Goal: Task Accomplishment & Management: Complete application form

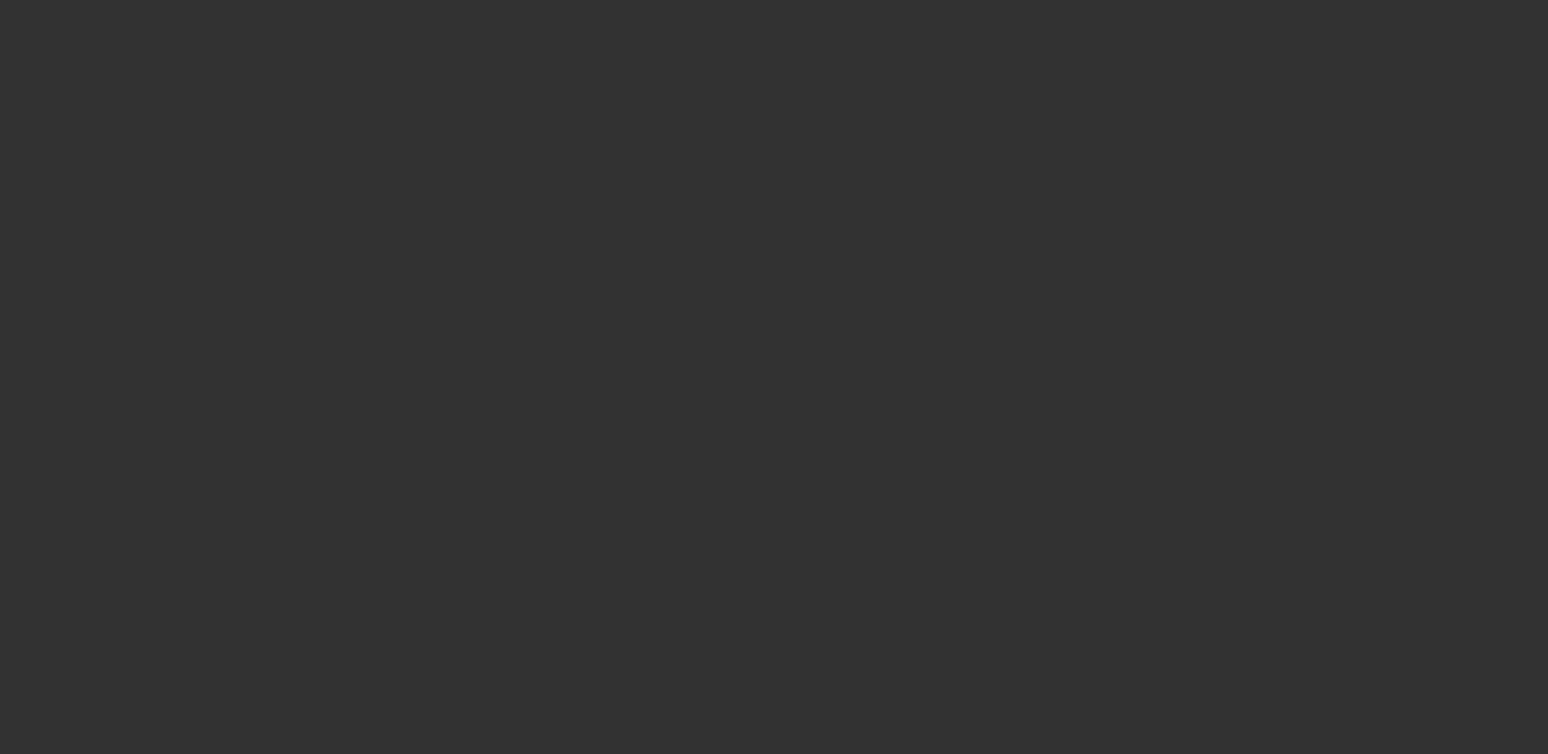
select select "0"
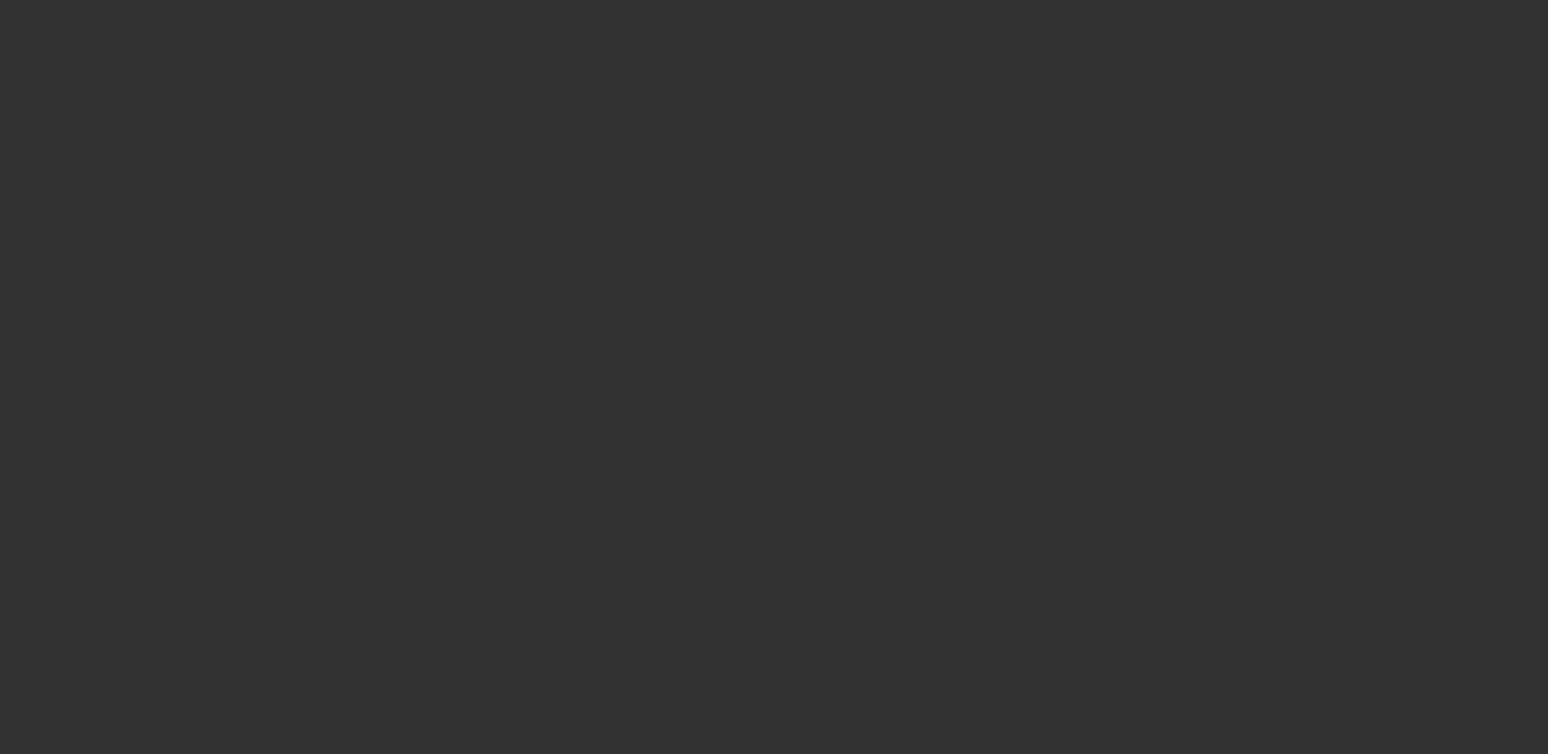
select select "0"
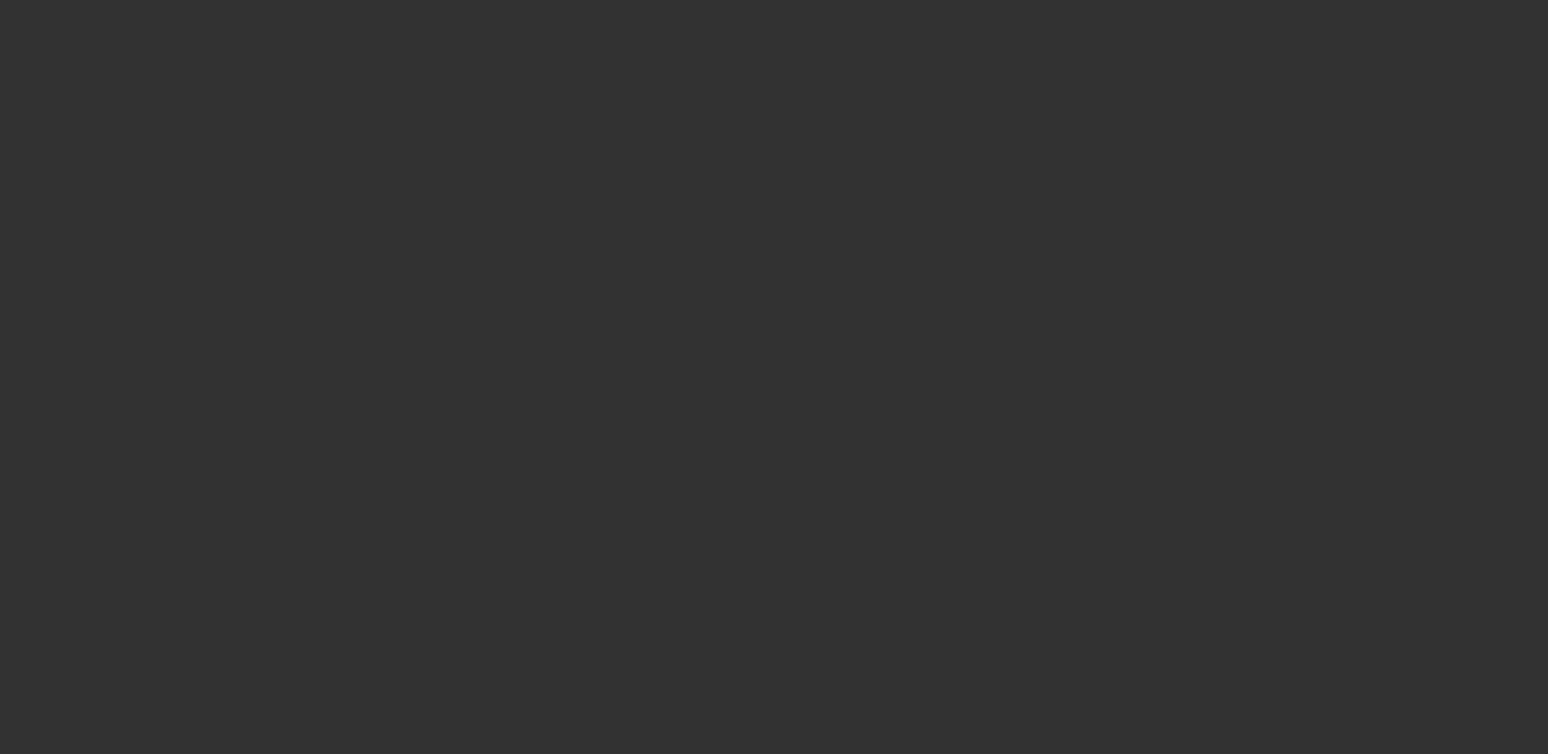
select select "0"
select select "0.1"
select select "1"
select select "6"
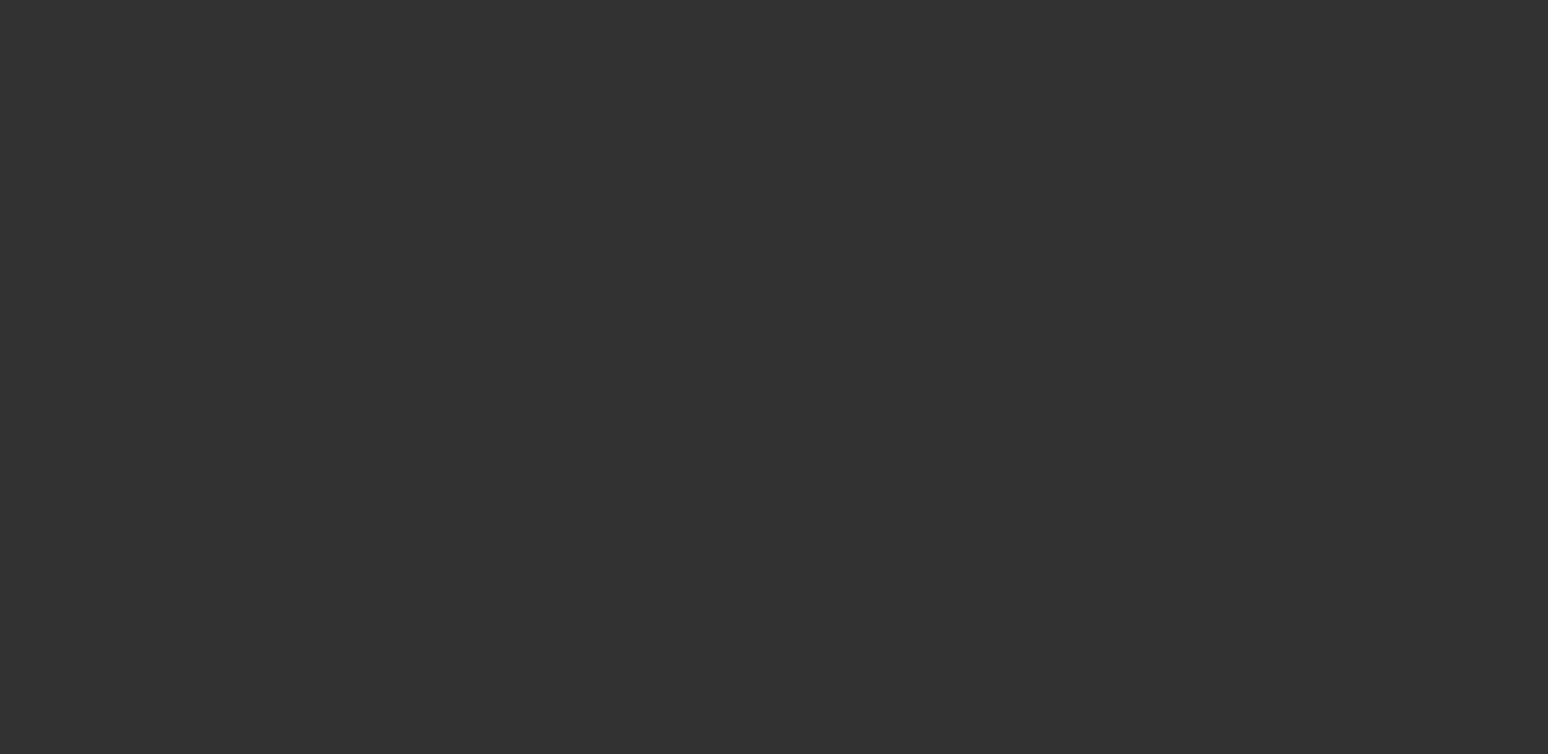
select select "1"
select select "6"
select select "1"
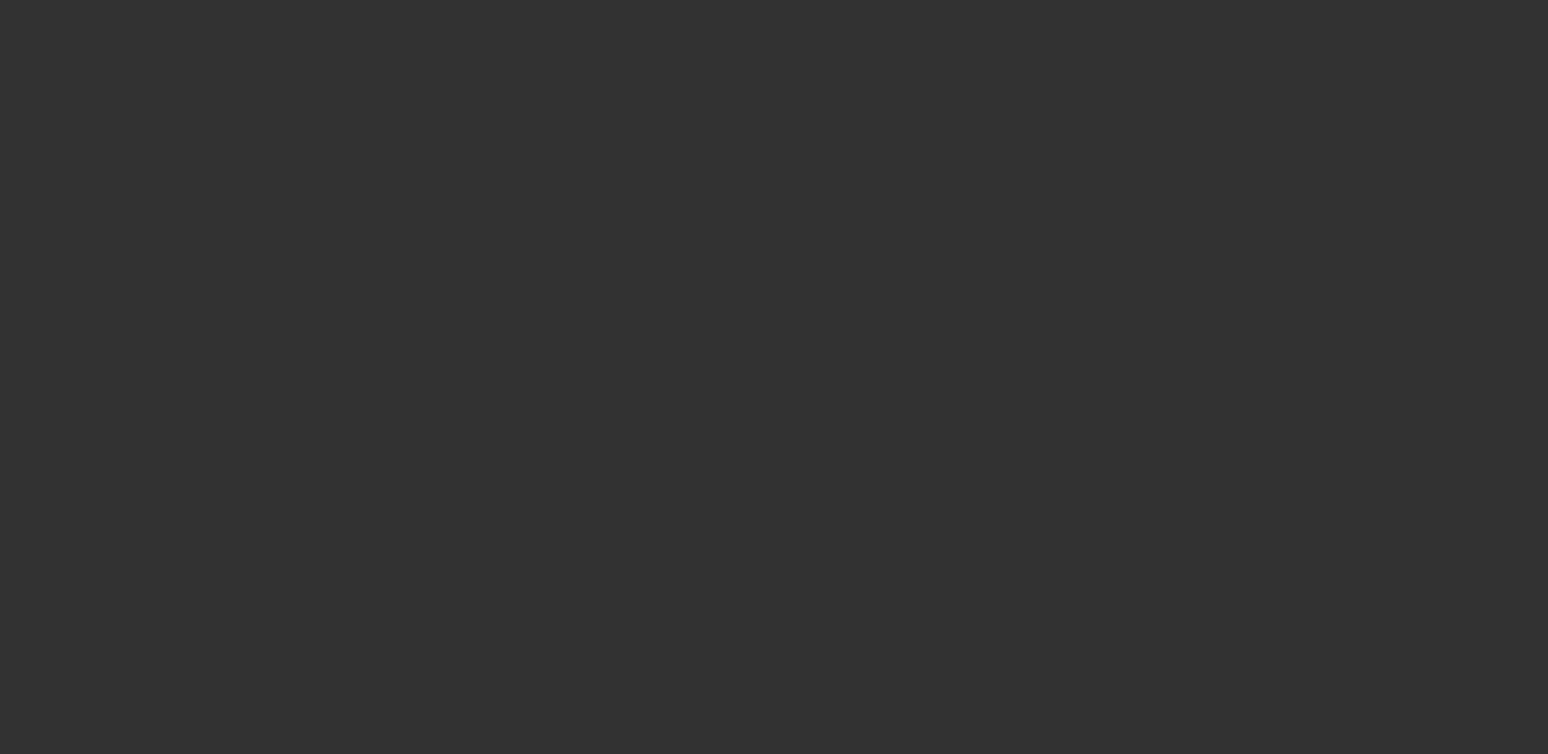
select select "6"
select select "1"
select select "4"
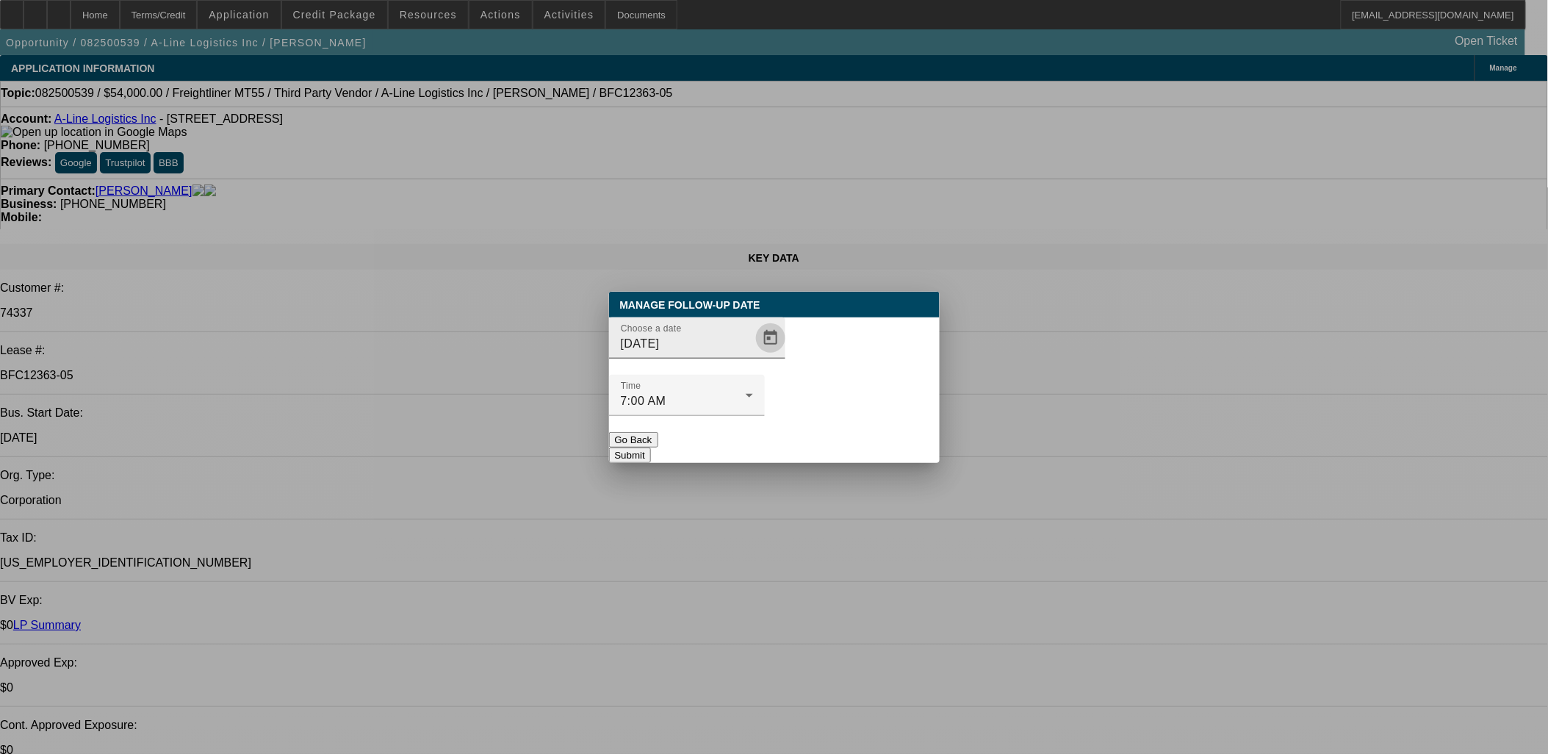
click at [753, 356] on span "Open calendar" at bounding box center [770, 337] width 35 height 35
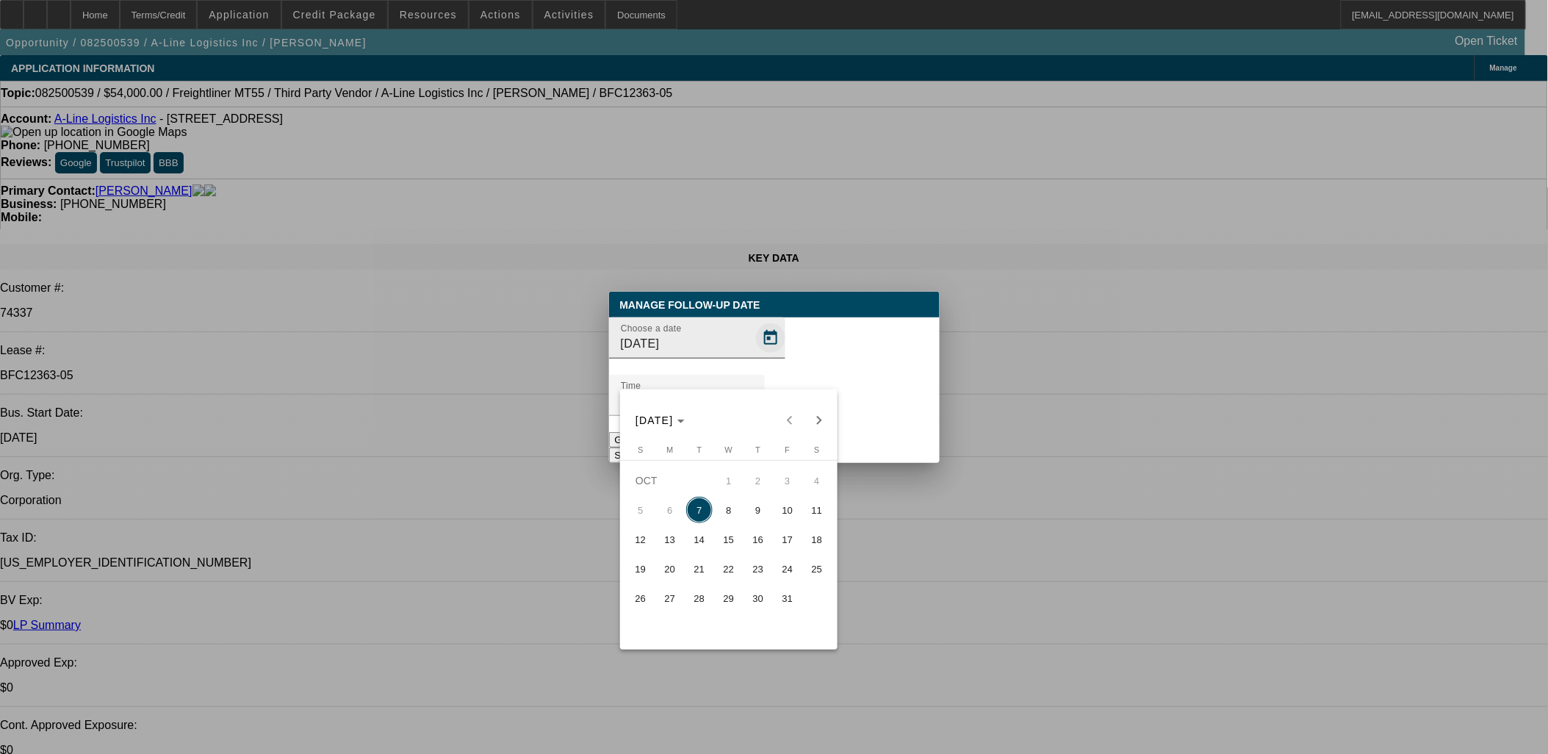
click at [765, 522] on span "9" at bounding box center [758, 510] width 26 height 26
type input "[DATE]"
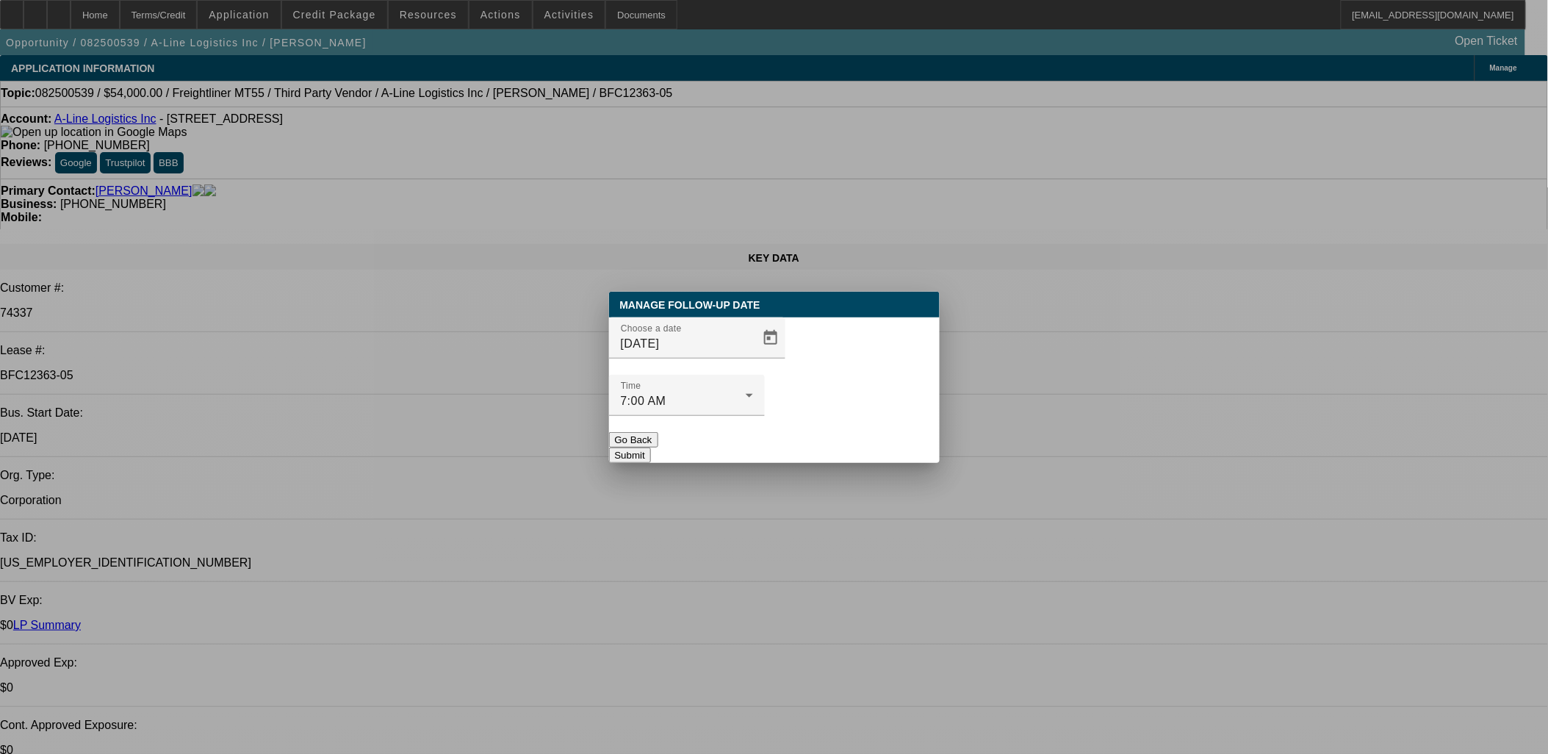
click at [651, 447] on button "Submit" at bounding box center [630, 454] width 42 height 15
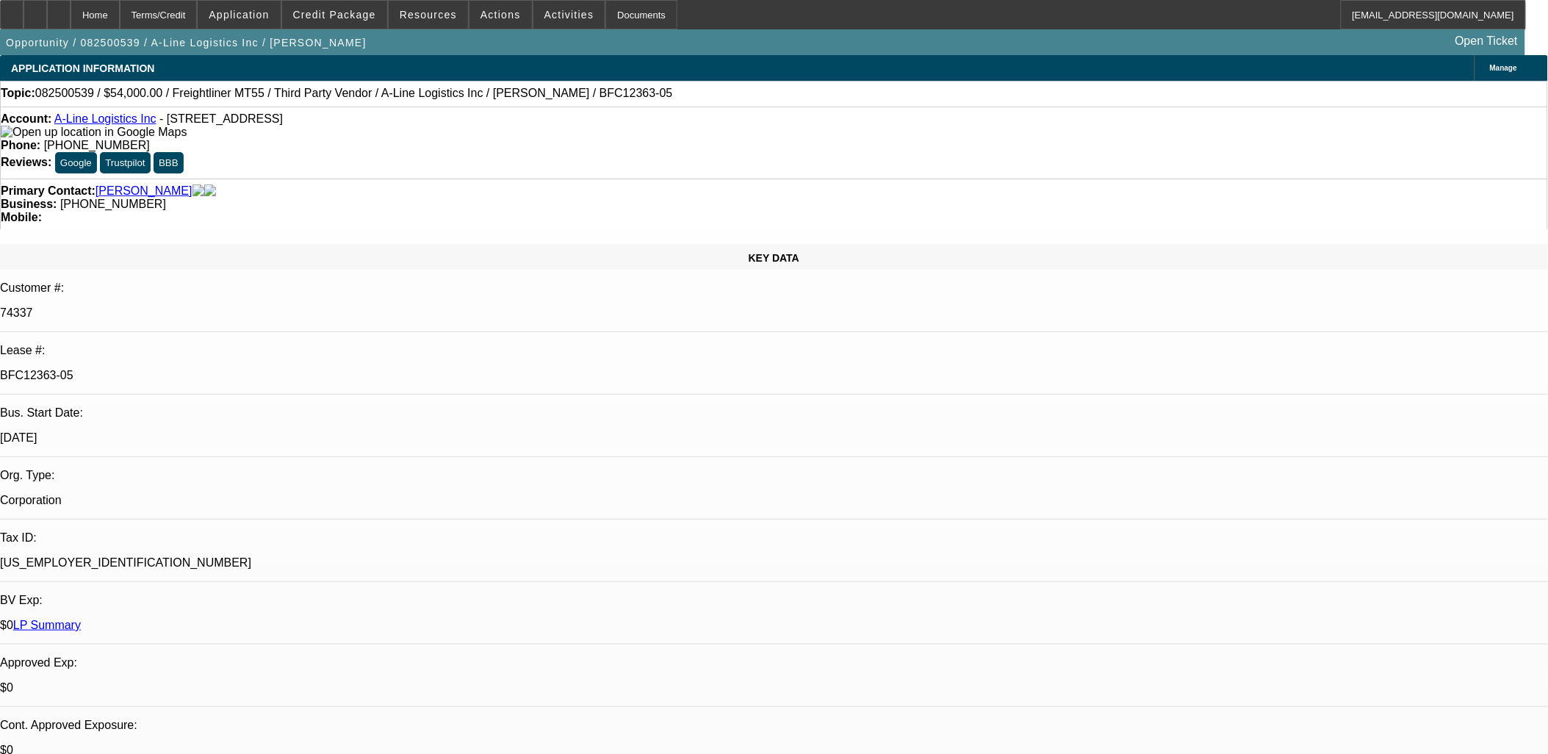
scroll to position [1387, 0]
select select "0"
select select "2"
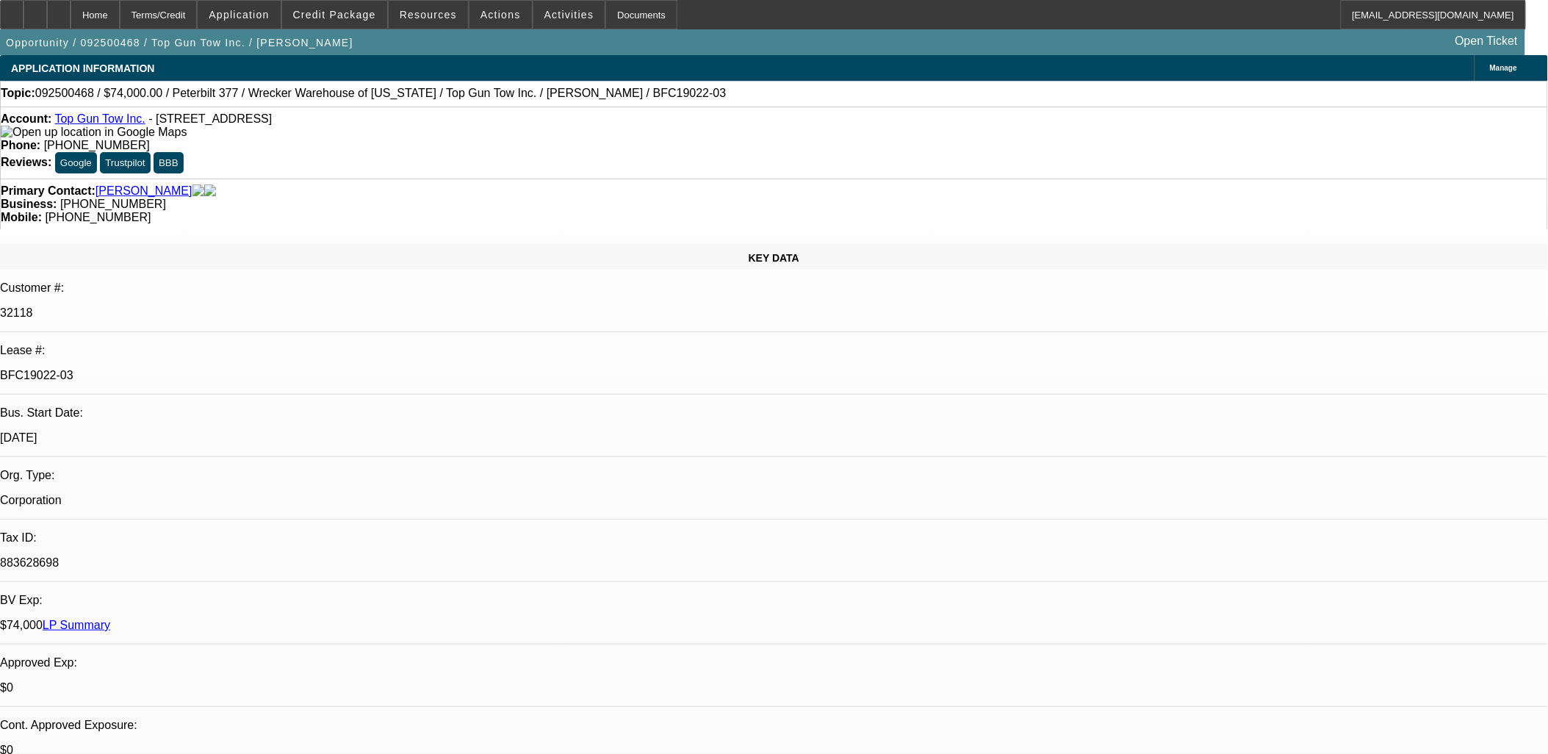
select select "0.1"
select select "0"
select select "2"
select select "0.1"
select select "0"
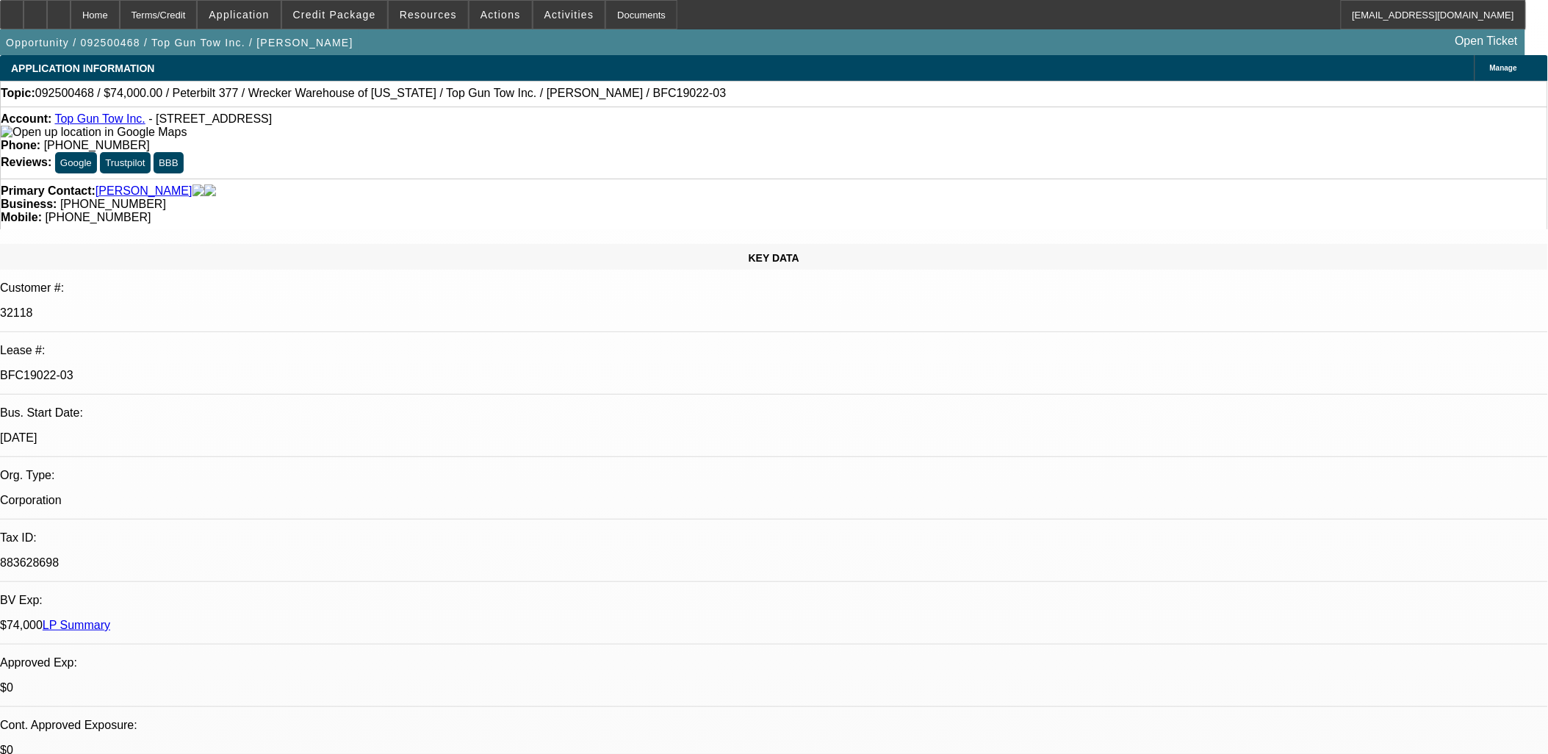
select select "2"
select select "0.1"
select select "0"
select select "2"
select select "0.1"
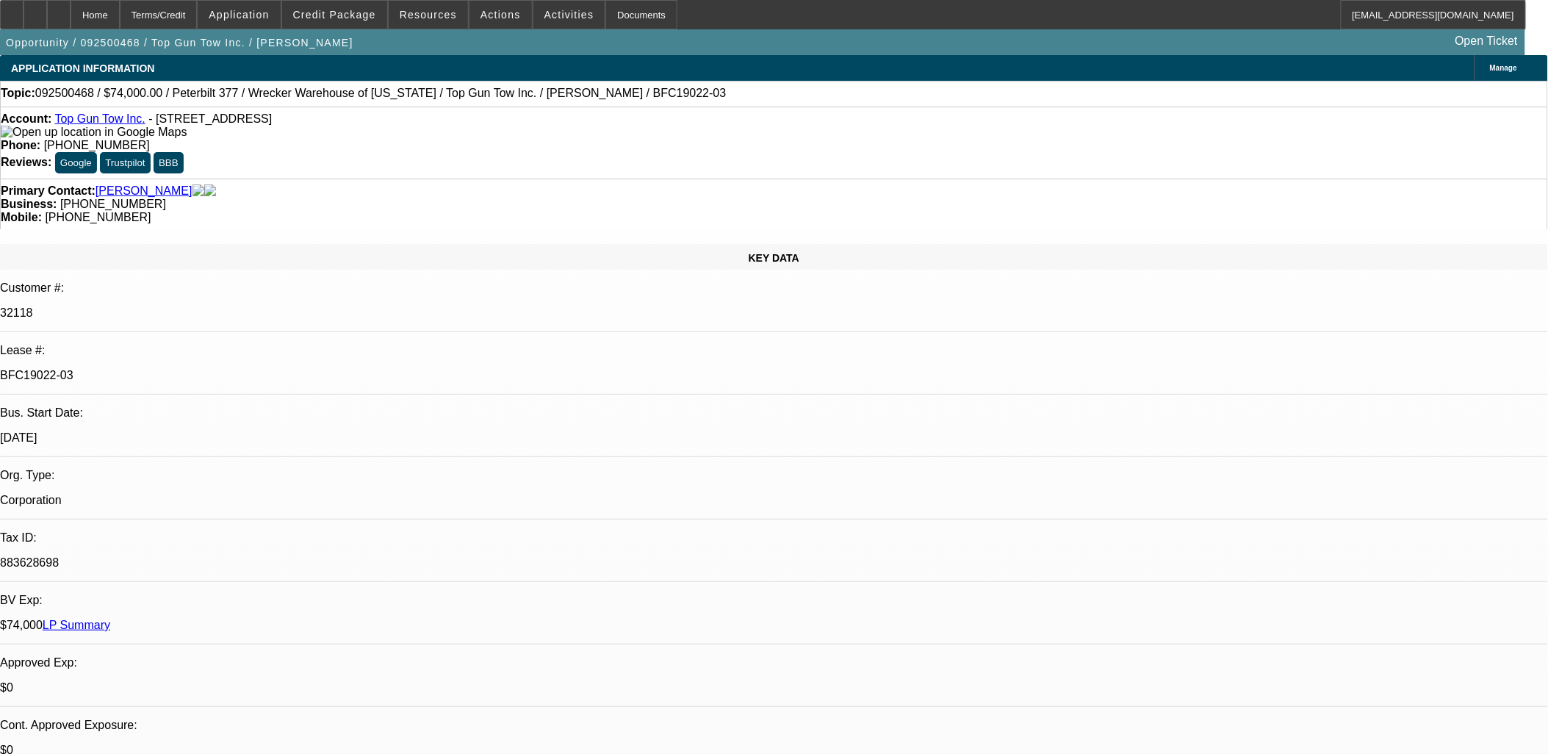
select select "1"
select select "2"
select select "4"
select select "1"
select select "2"
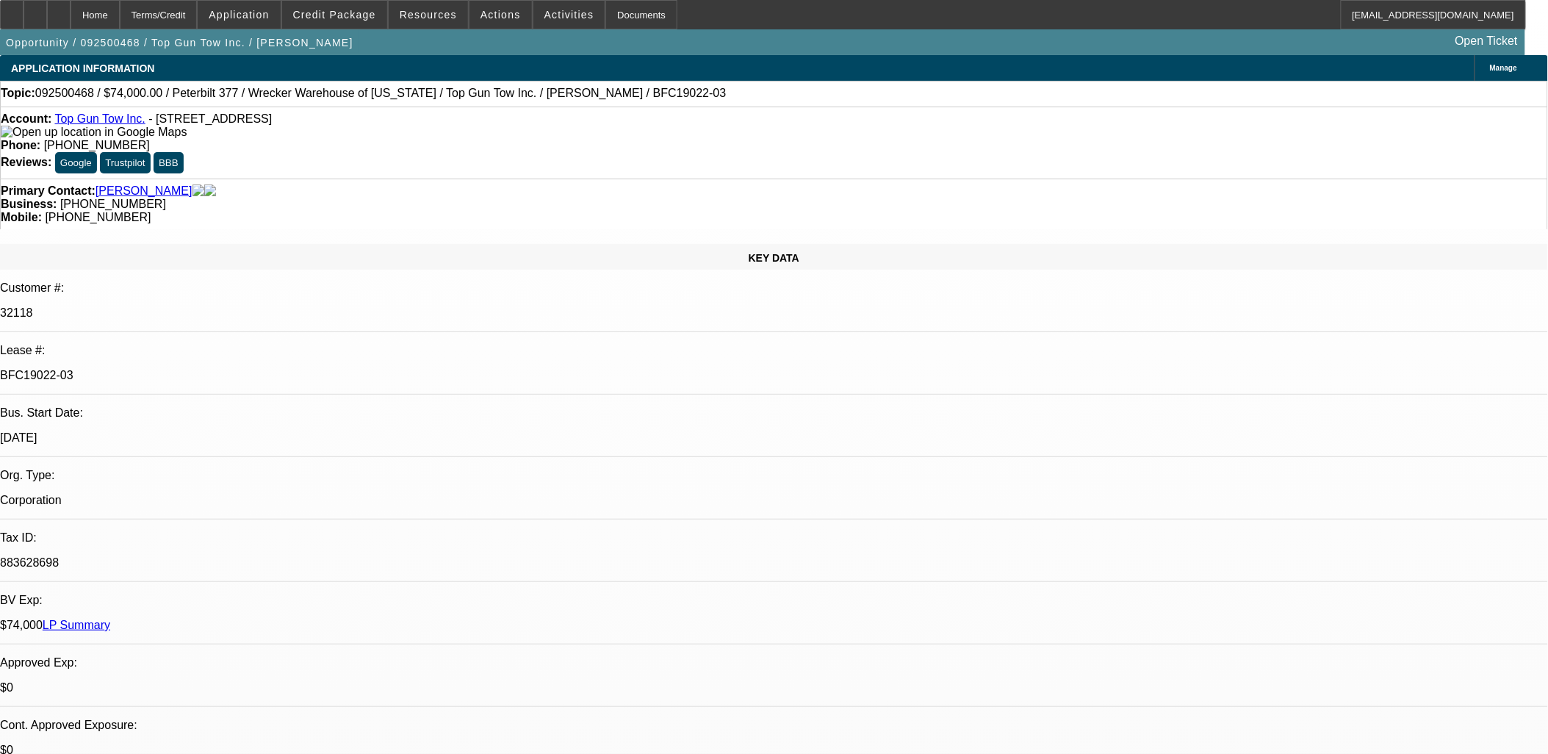
select select "4"
select select "1"
select select "2"
select select "4"
select select "1"
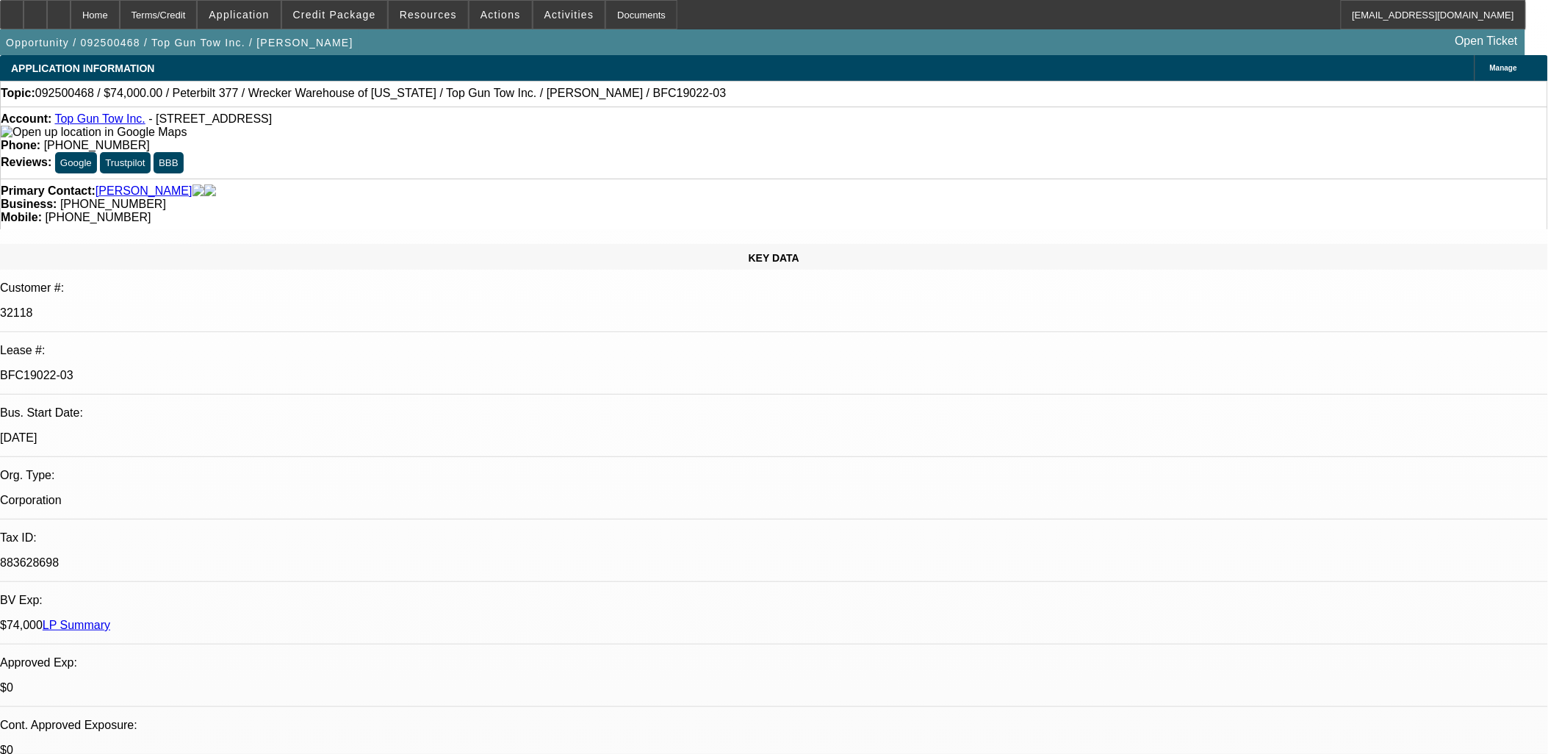
select select "2"
select select "4"
click at [569, 25] on span at bounding box center [569, 14] width 72 height 35
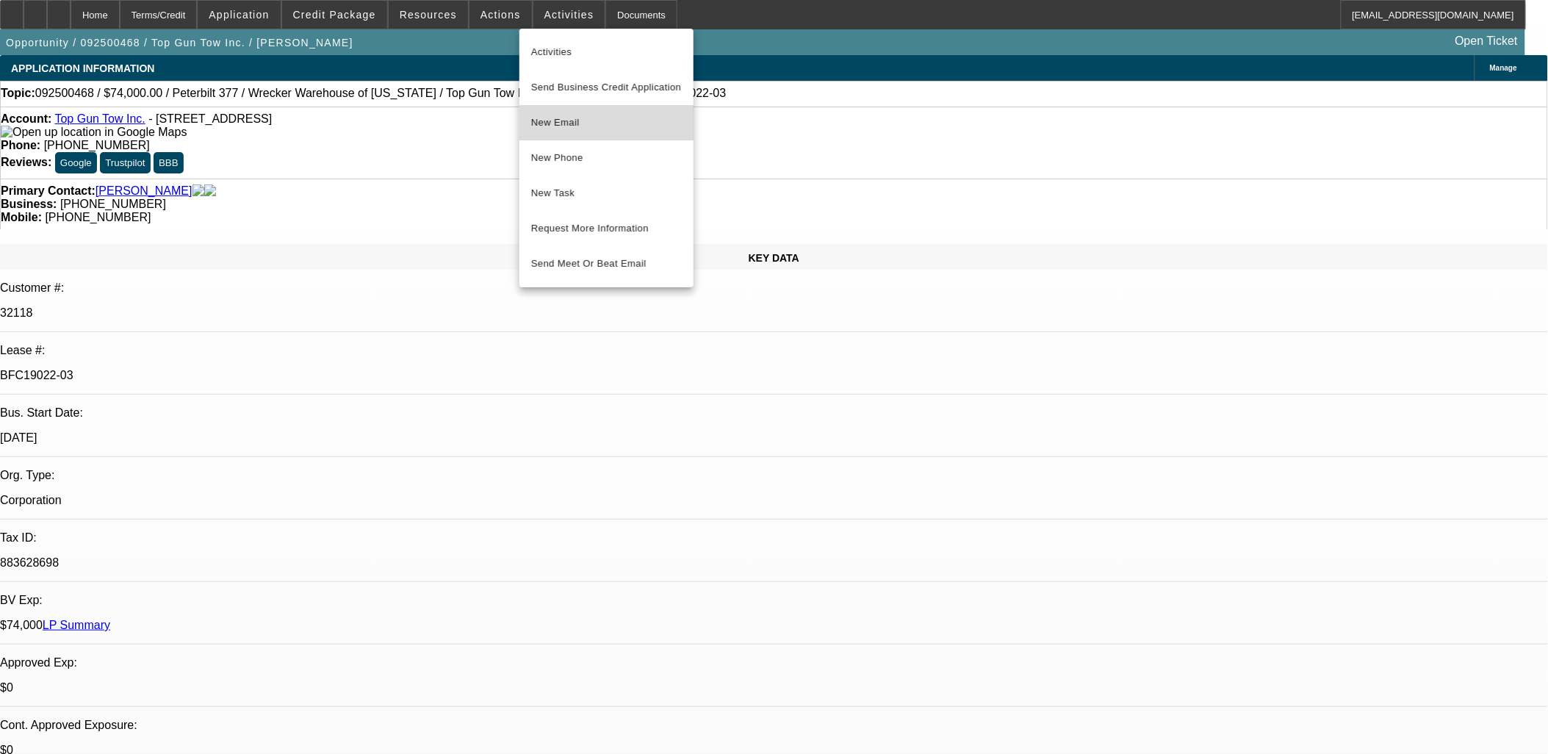
click at [621, 132] on button "New Email" at bounding box center [606, 122] width 174 height 35
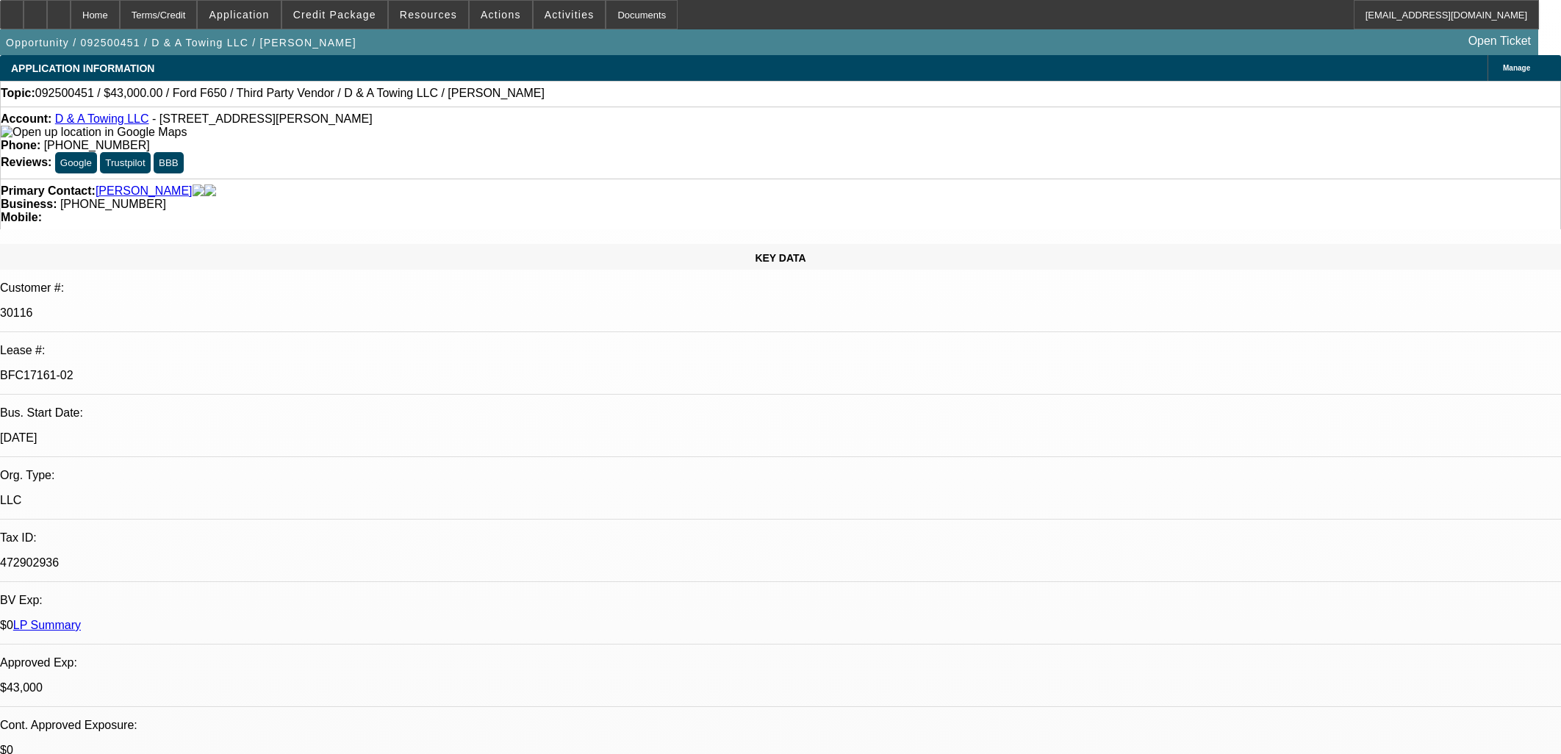
select select "0"
select select "3"
select select "0"
select select "6"
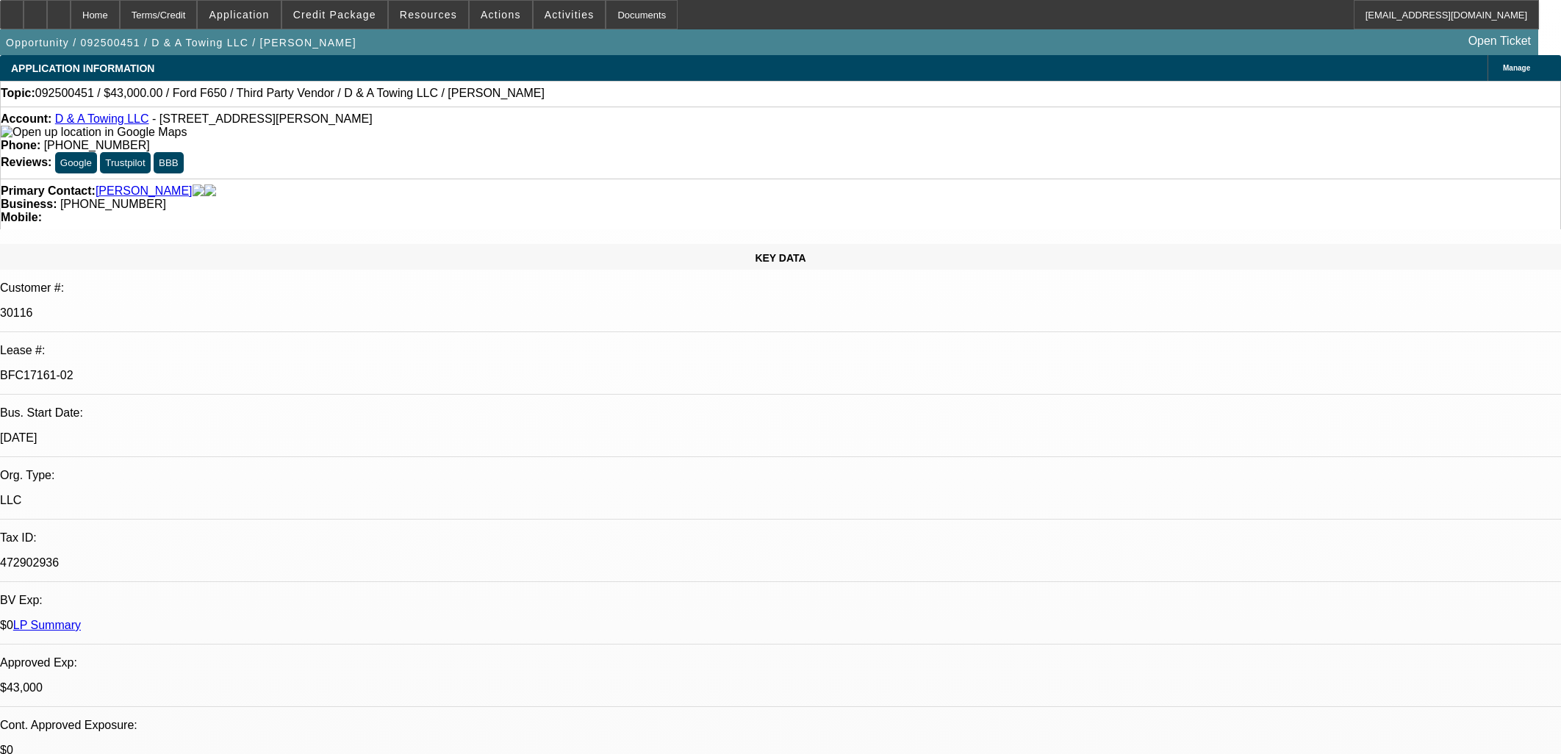
select select "0"
select select "3"
select select "0.2"
select select "17"
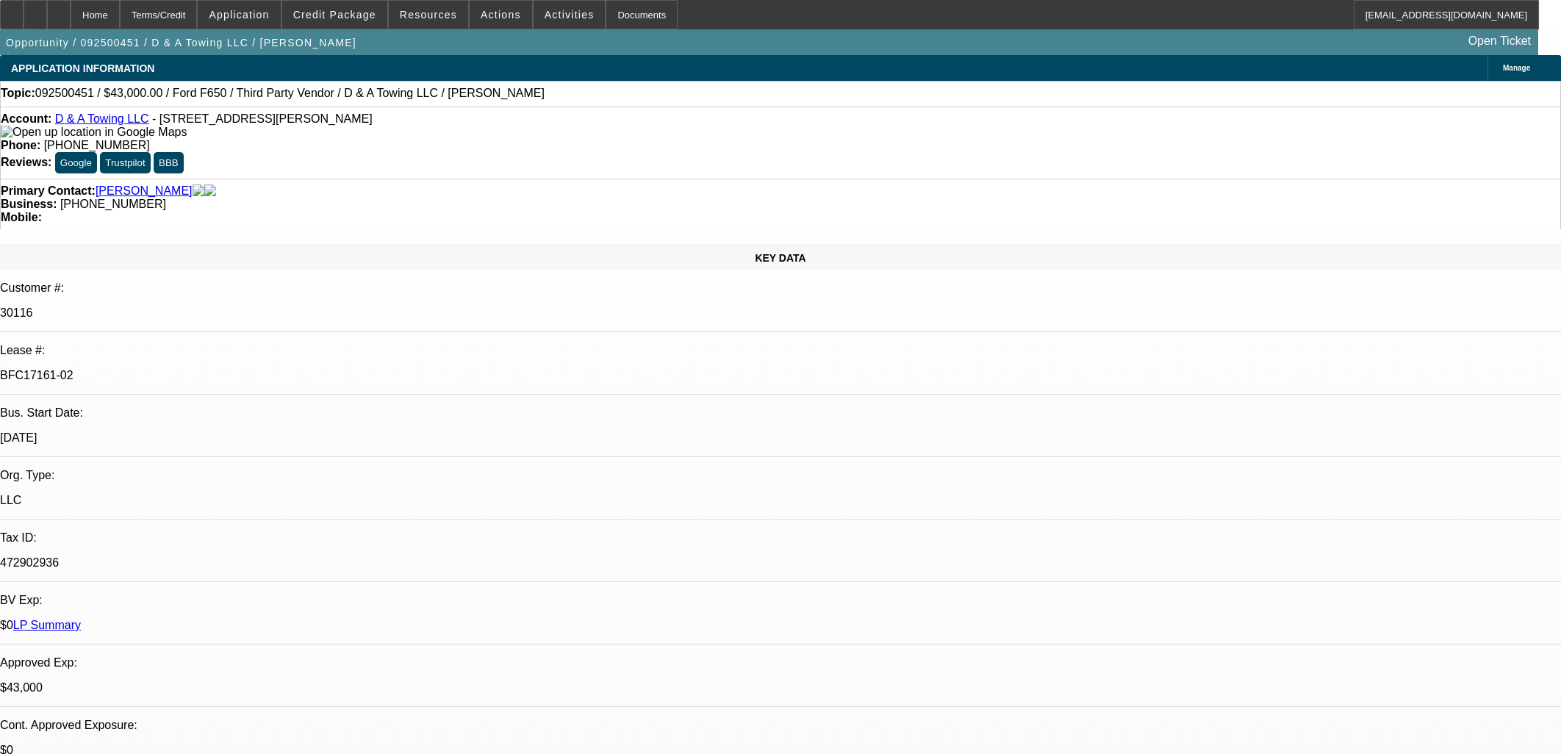
select select "0"
select select "3"
select select "0.15"
select select "16"
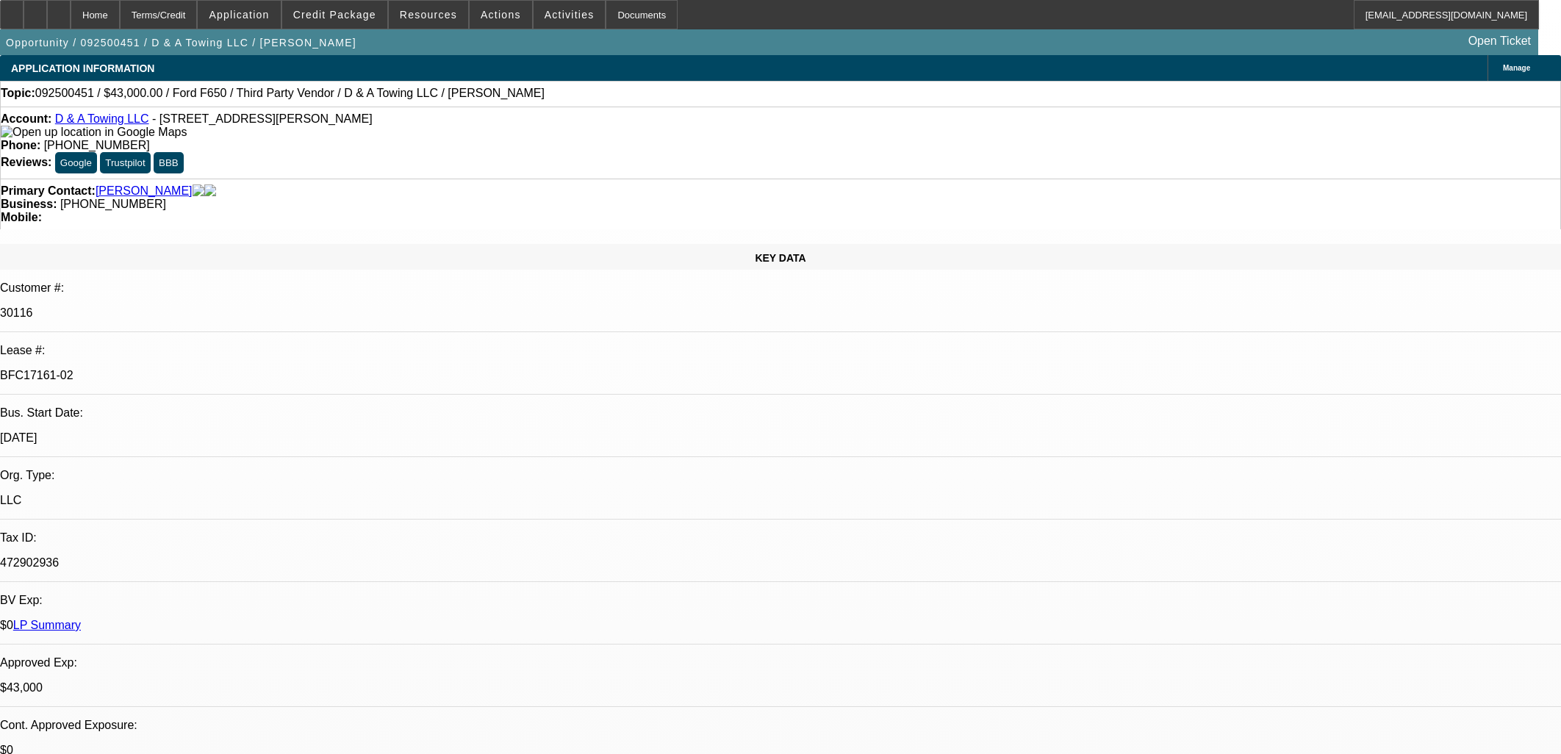
select select "0"
select select "3"
select select "0.1"
select select "4"
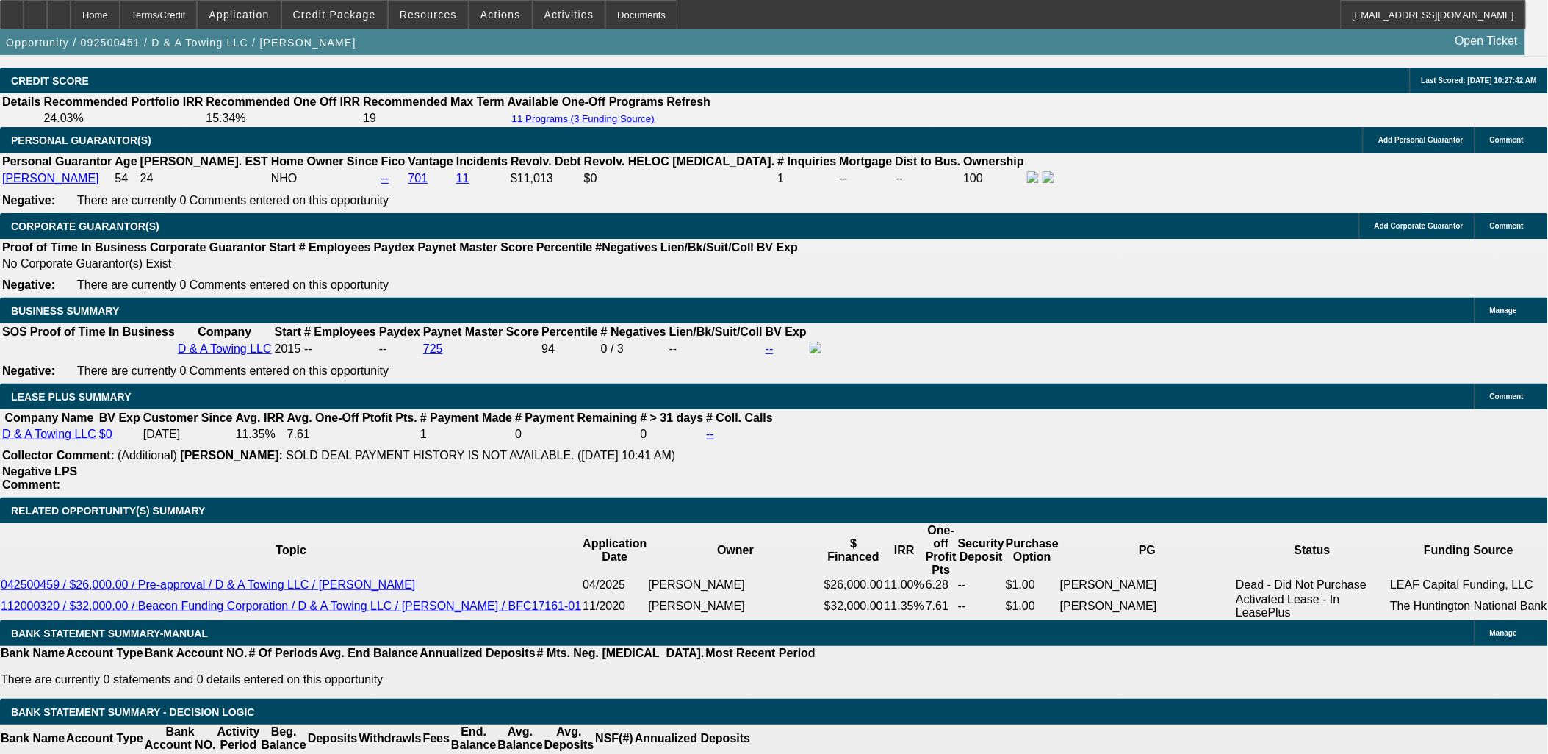
scroll to position [1959, 0]
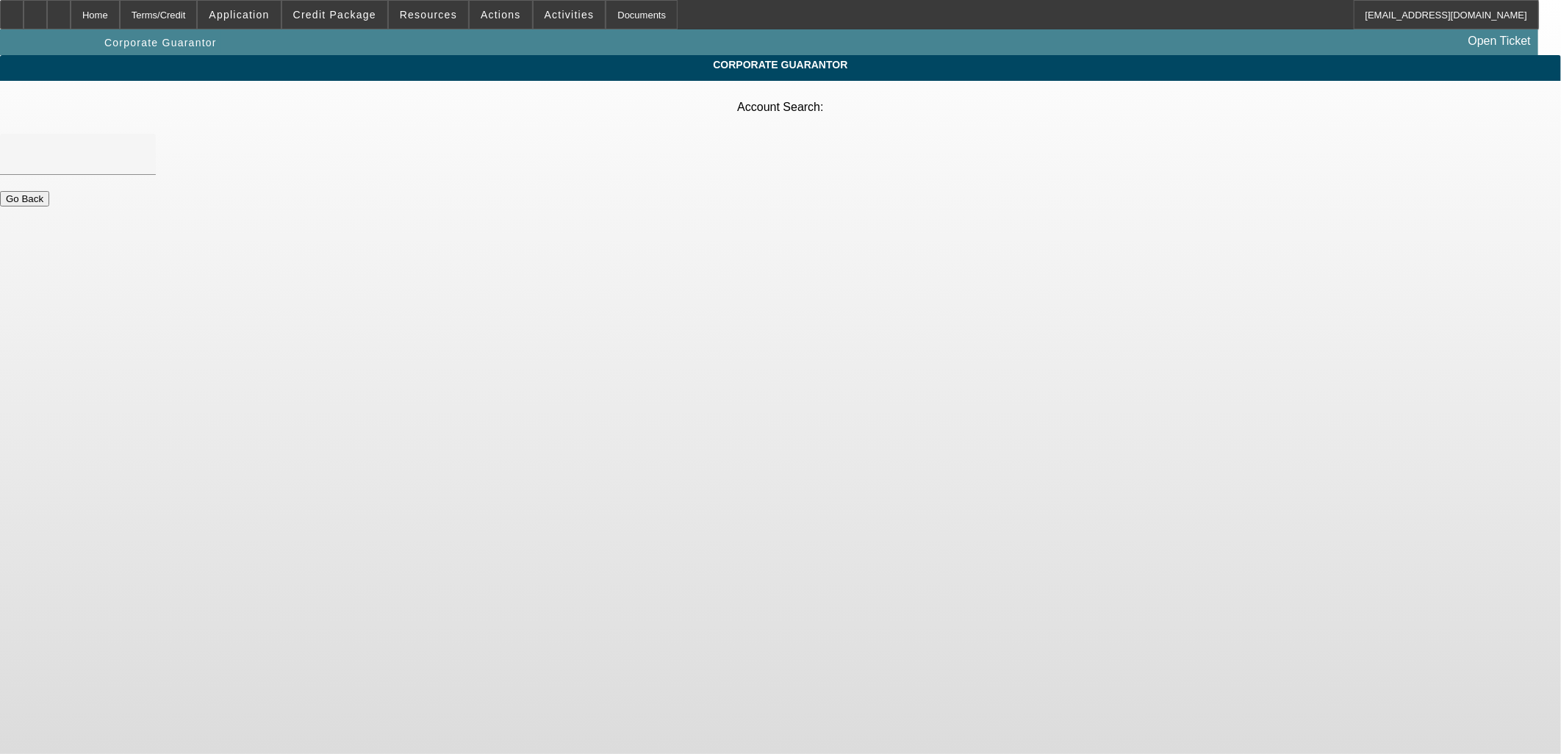
click at [357, 239] on body "Home Terms/Credit Application Credit Package Resources Actions Activities Docum…" at bounding box center [780, 377] width 1561 height 754
click at [357, 240] on body "Home Terms/Credit Application Credit Package Resources Actions Activities Docum…" at bounding box center [780, 377] width 1561 height 754
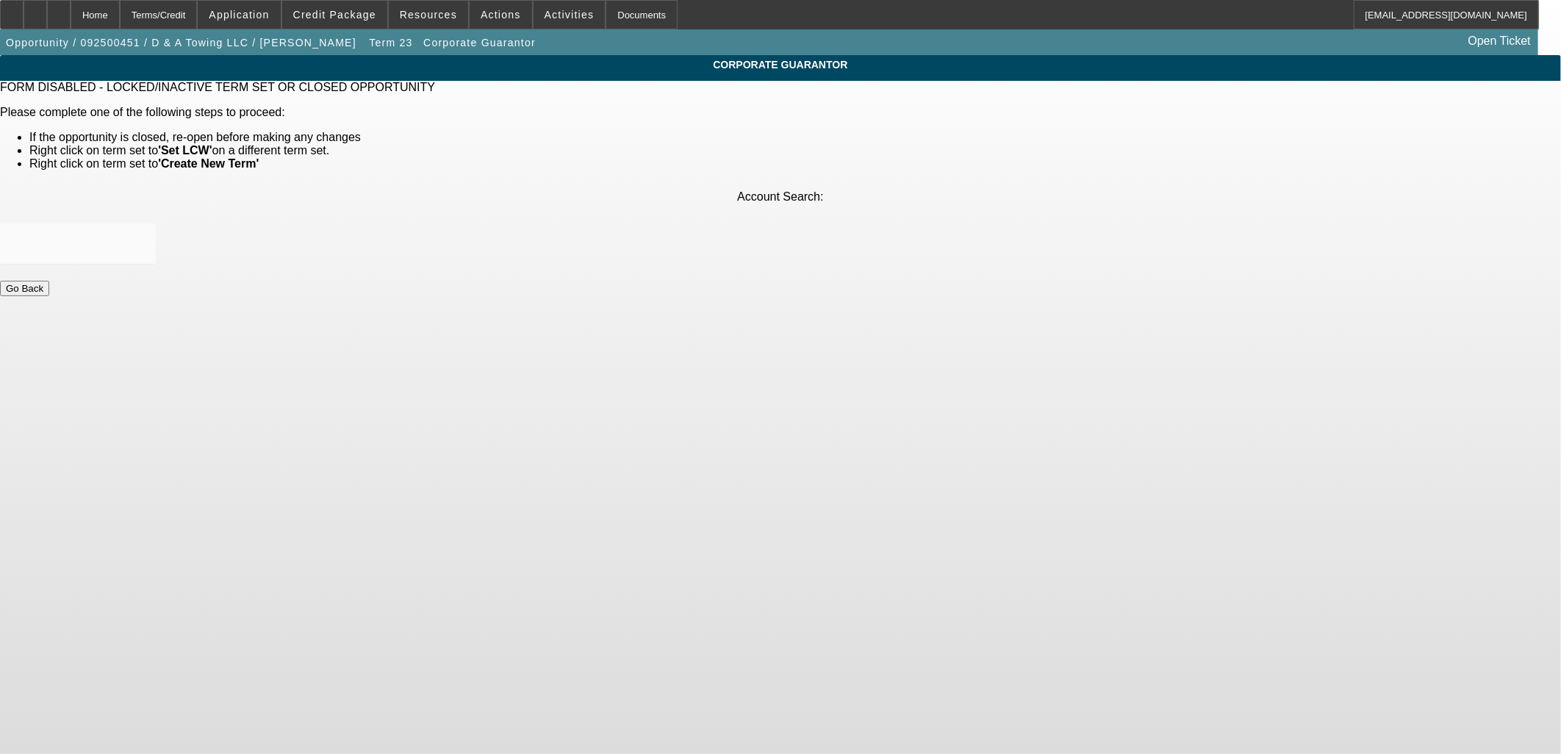
click at [49, 281] on button "Go Back" at bounding box center [24, 288] width 49 height 15
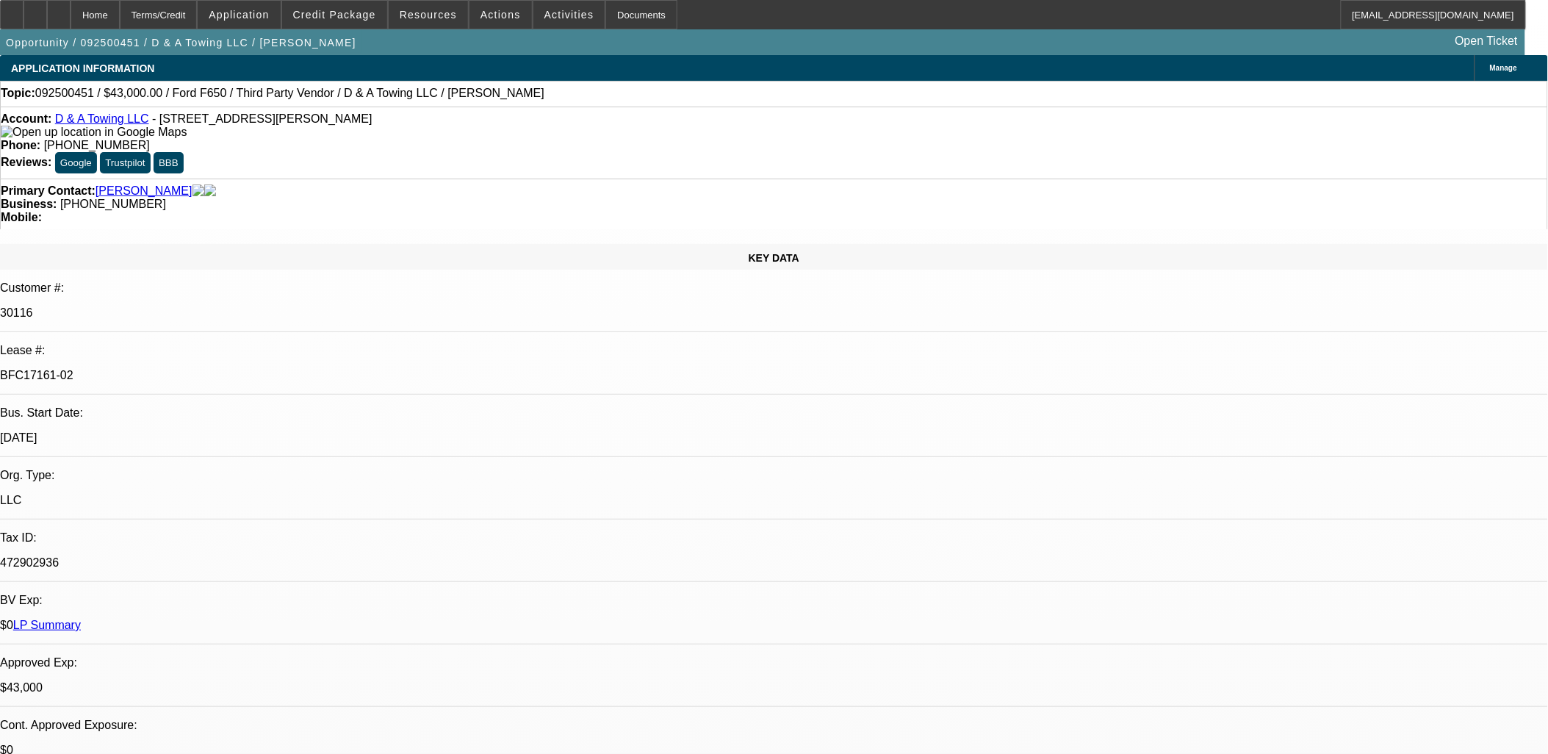
select select "0"
select select "3"
select select "0"
select select "6"
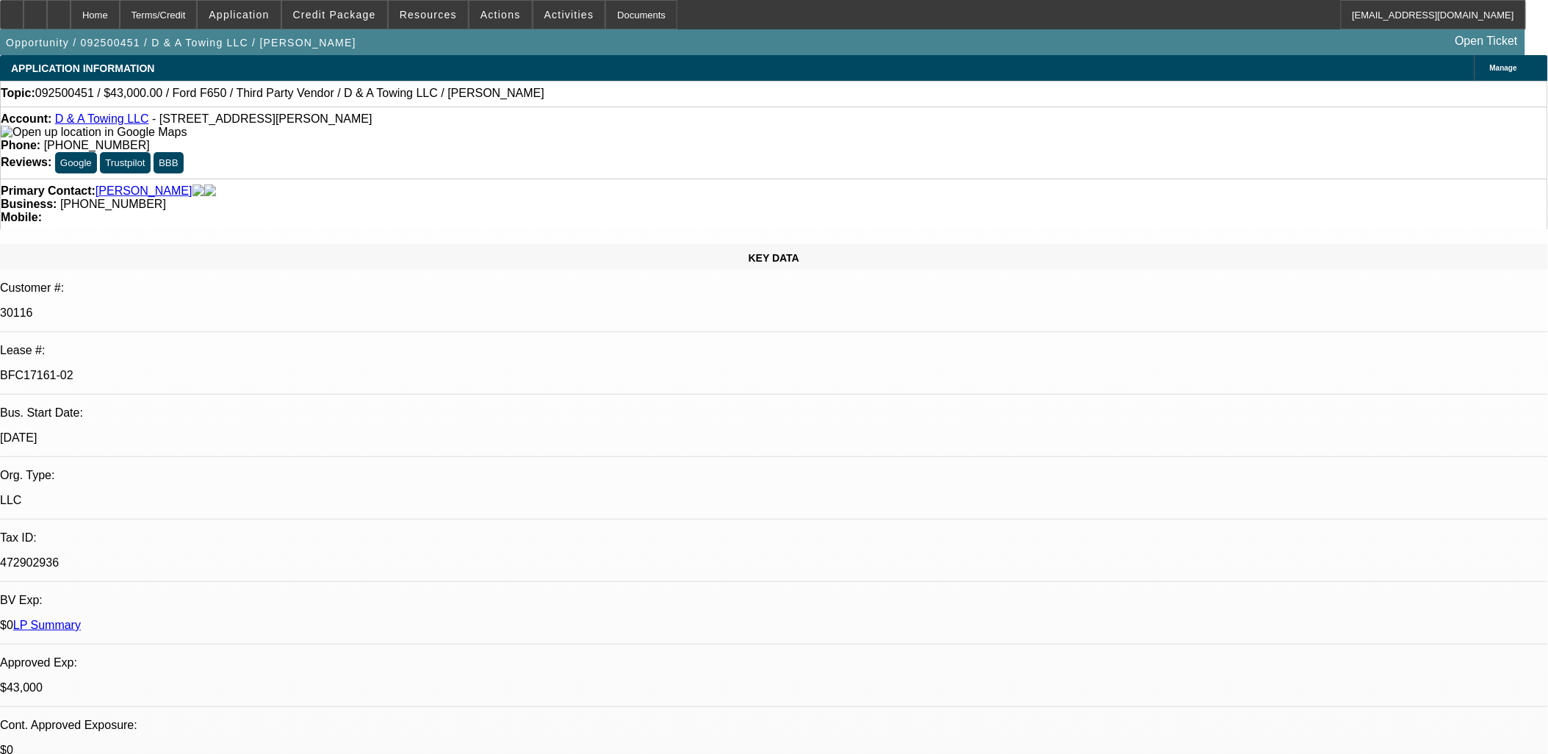
select select "0"
select select "3"
select select "0.2"
select select "17"
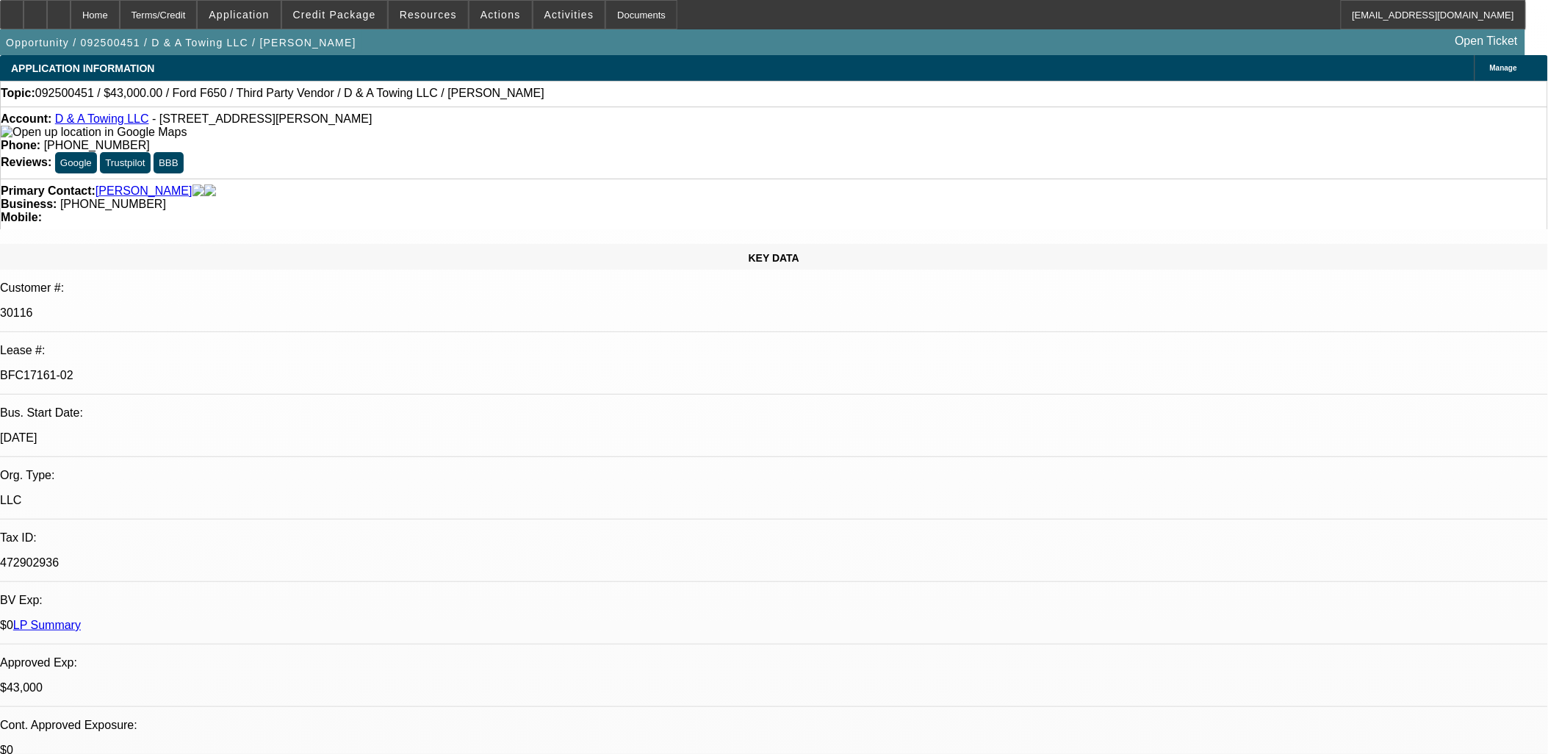
select select "0"
select select "3"
select select "0.15"
select select "16"
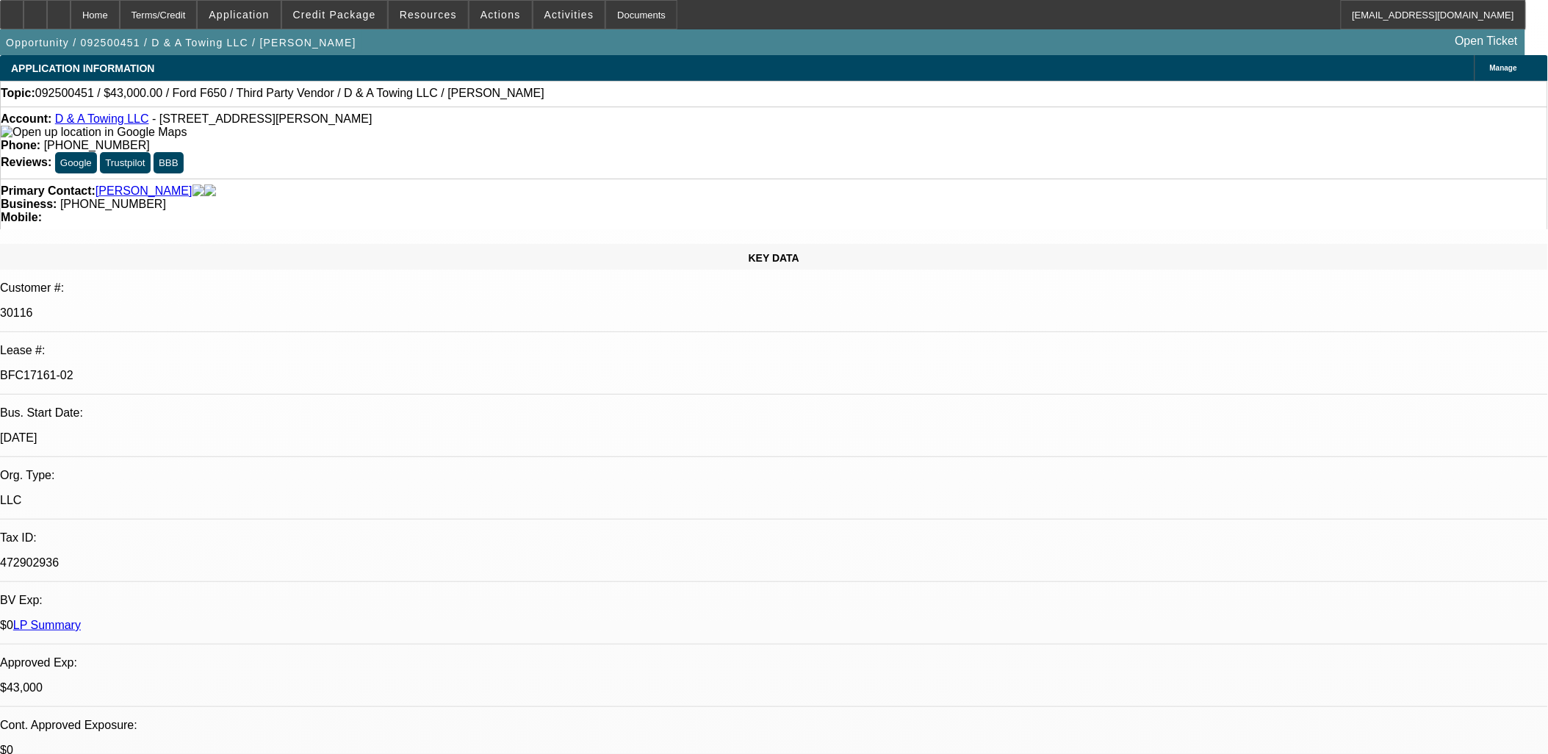
select select "0"
select select "3"
select select "0.1"
select select "4"
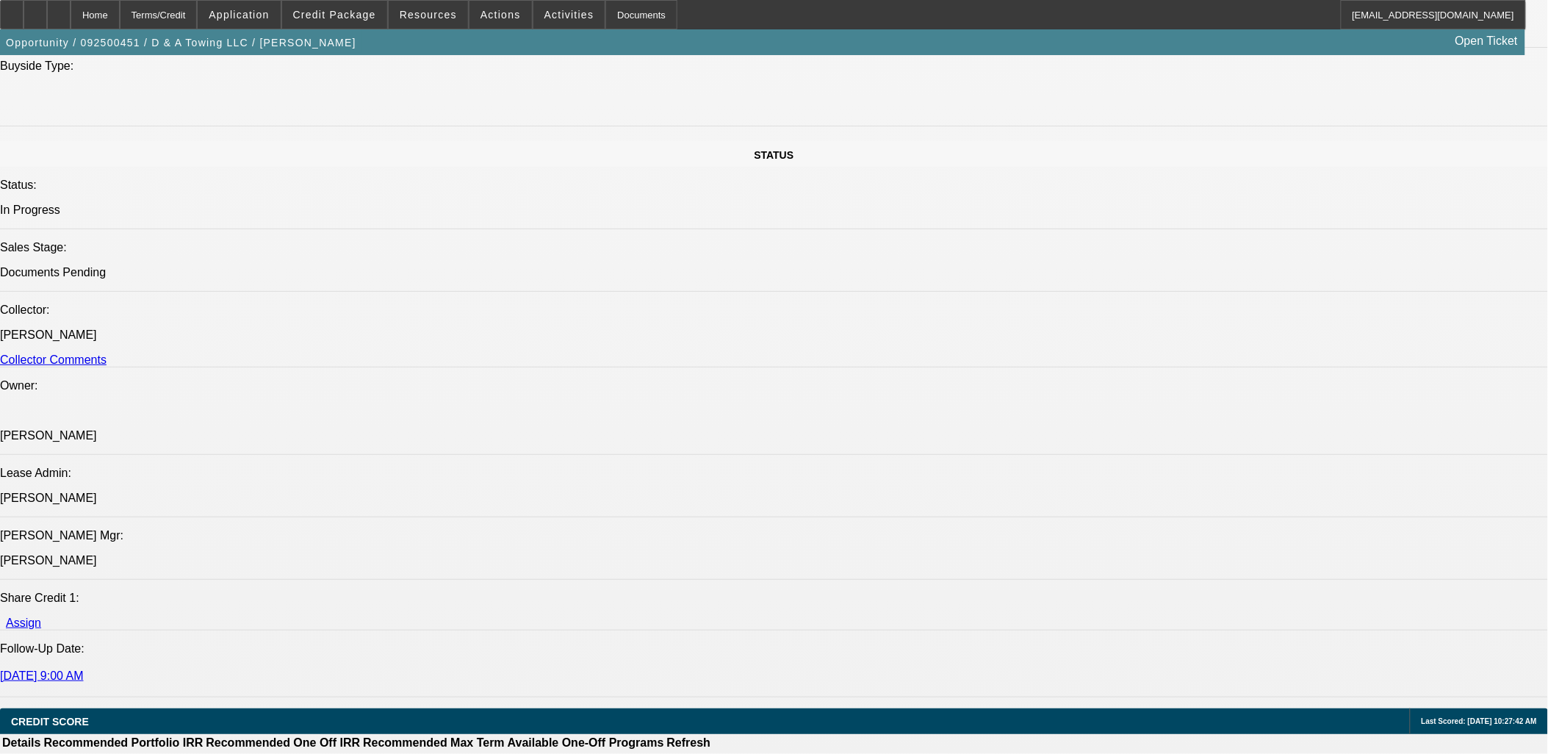
scroll to position [1959, 0]
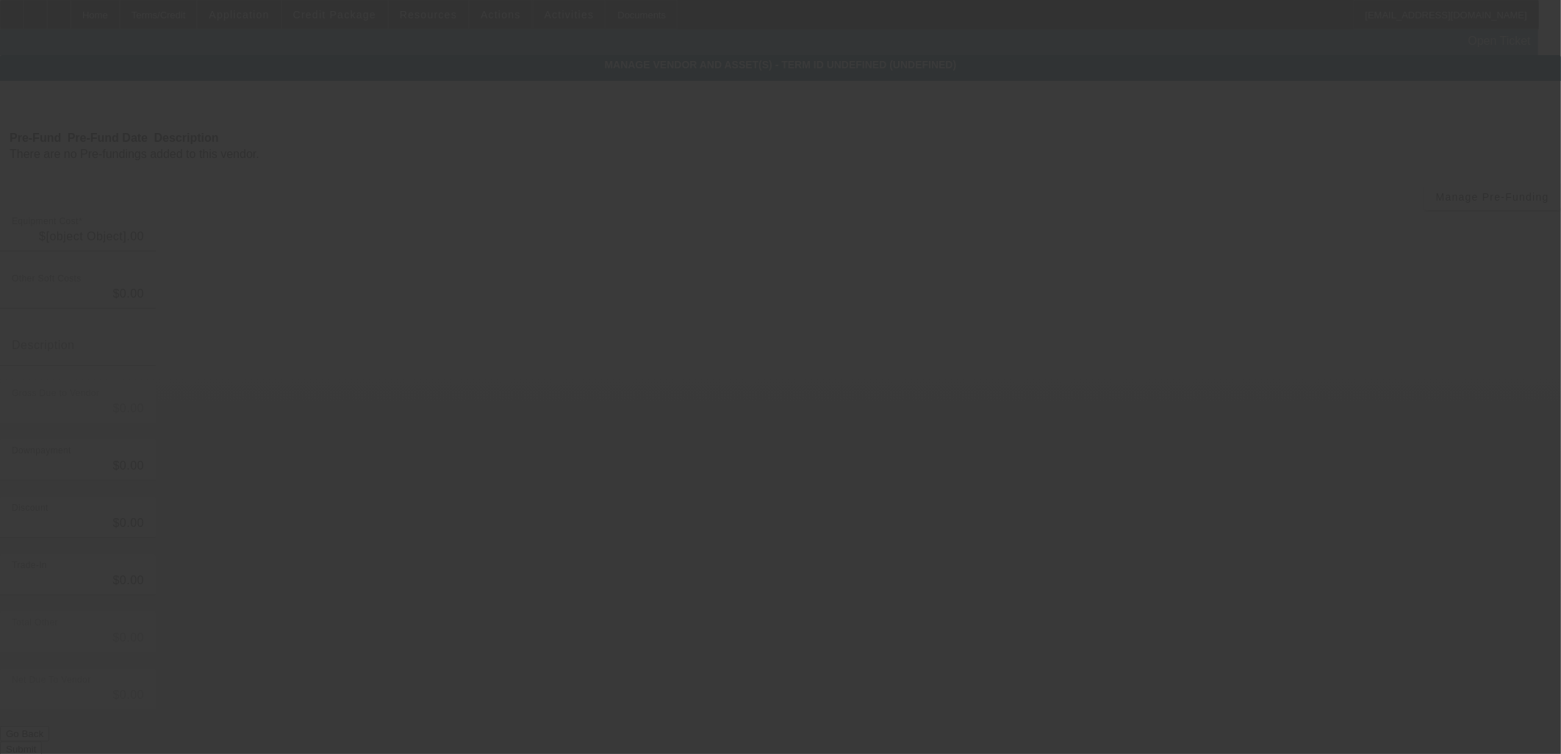
type input "$43,000.00"
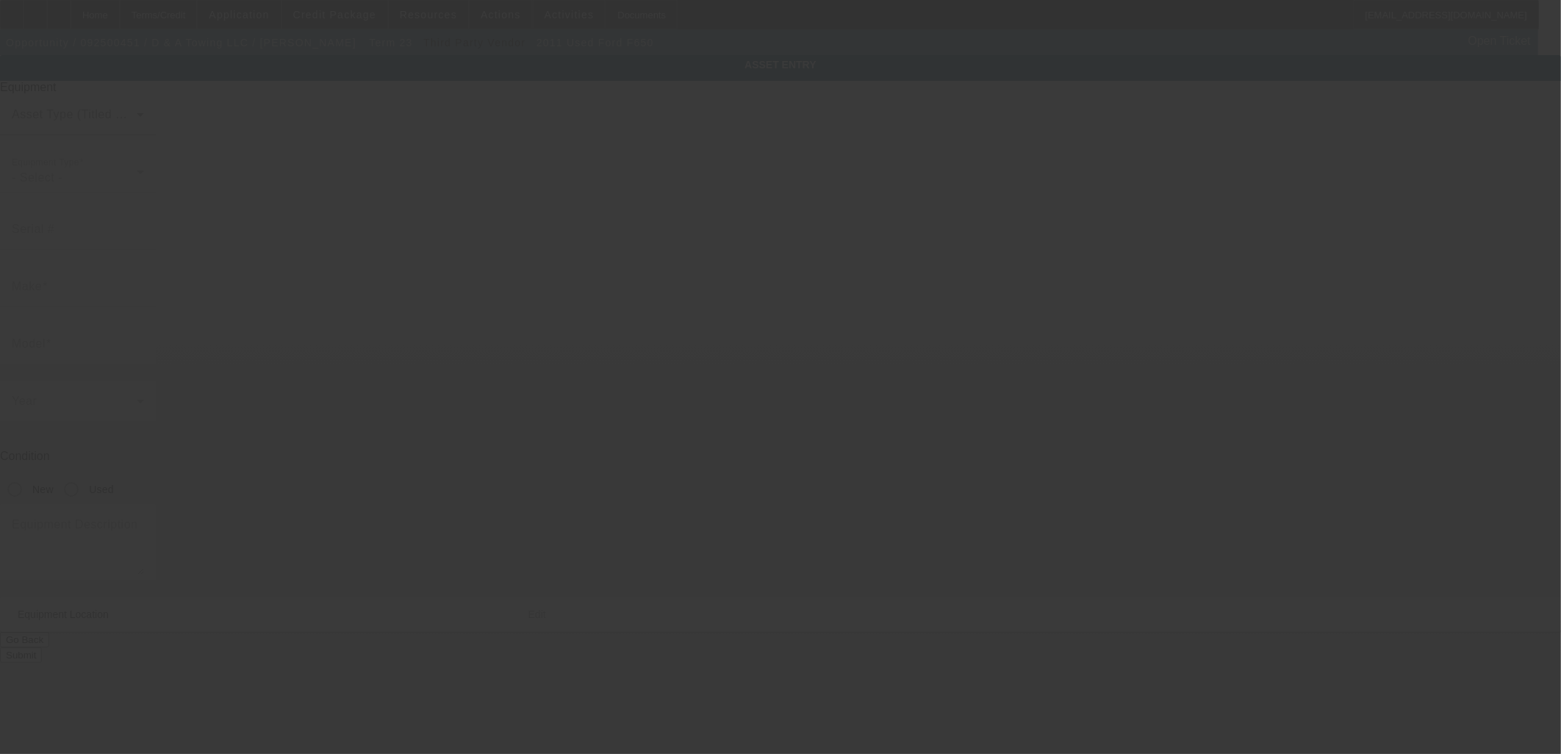
type input "3FRNX6FCXBV357060"
type input "Ford"
type input "F650"
radio input "true"
type textarea "Tow Truck"
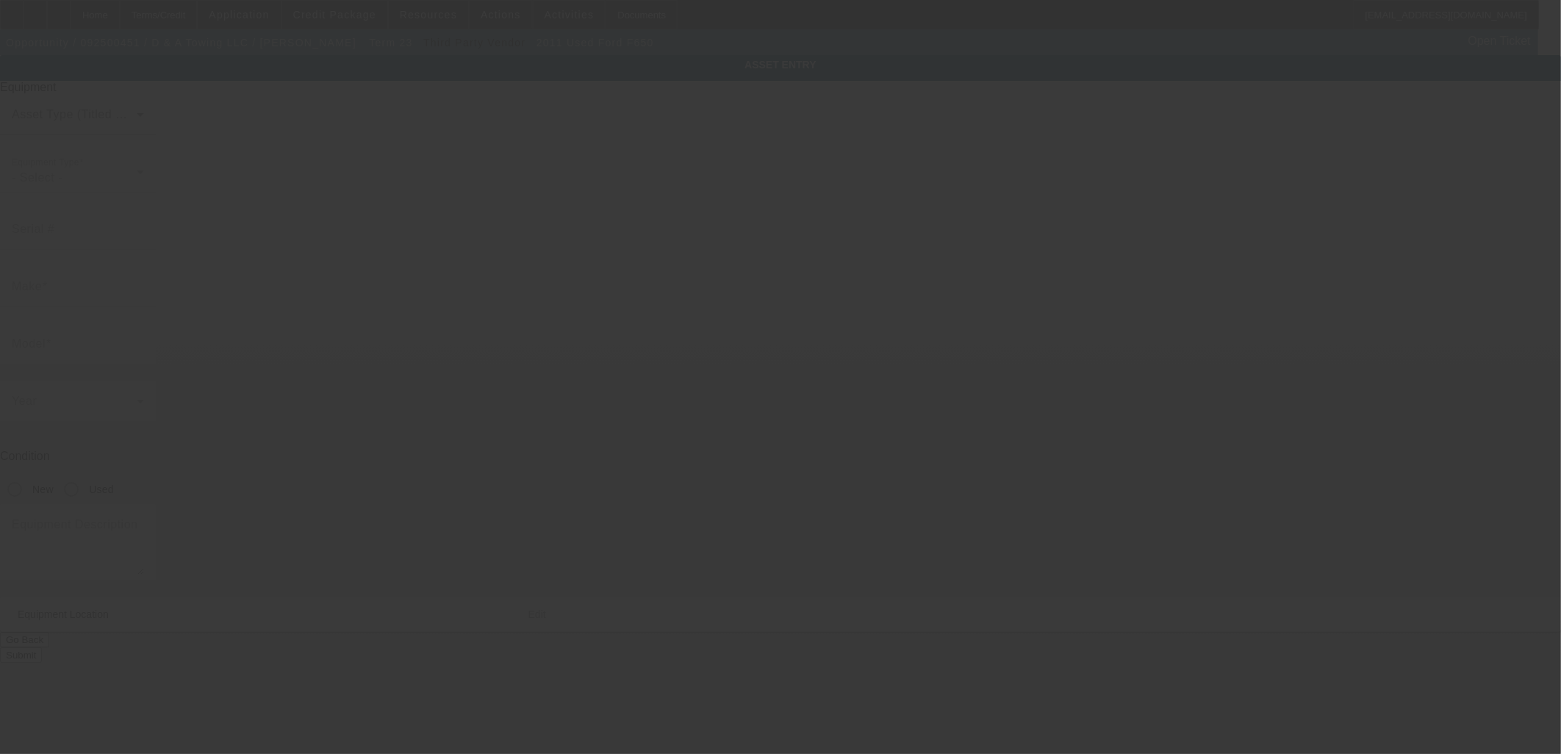
type input "7005 E 450 N"
type input "Francisco"
type input "47649"
type input "Gibson"
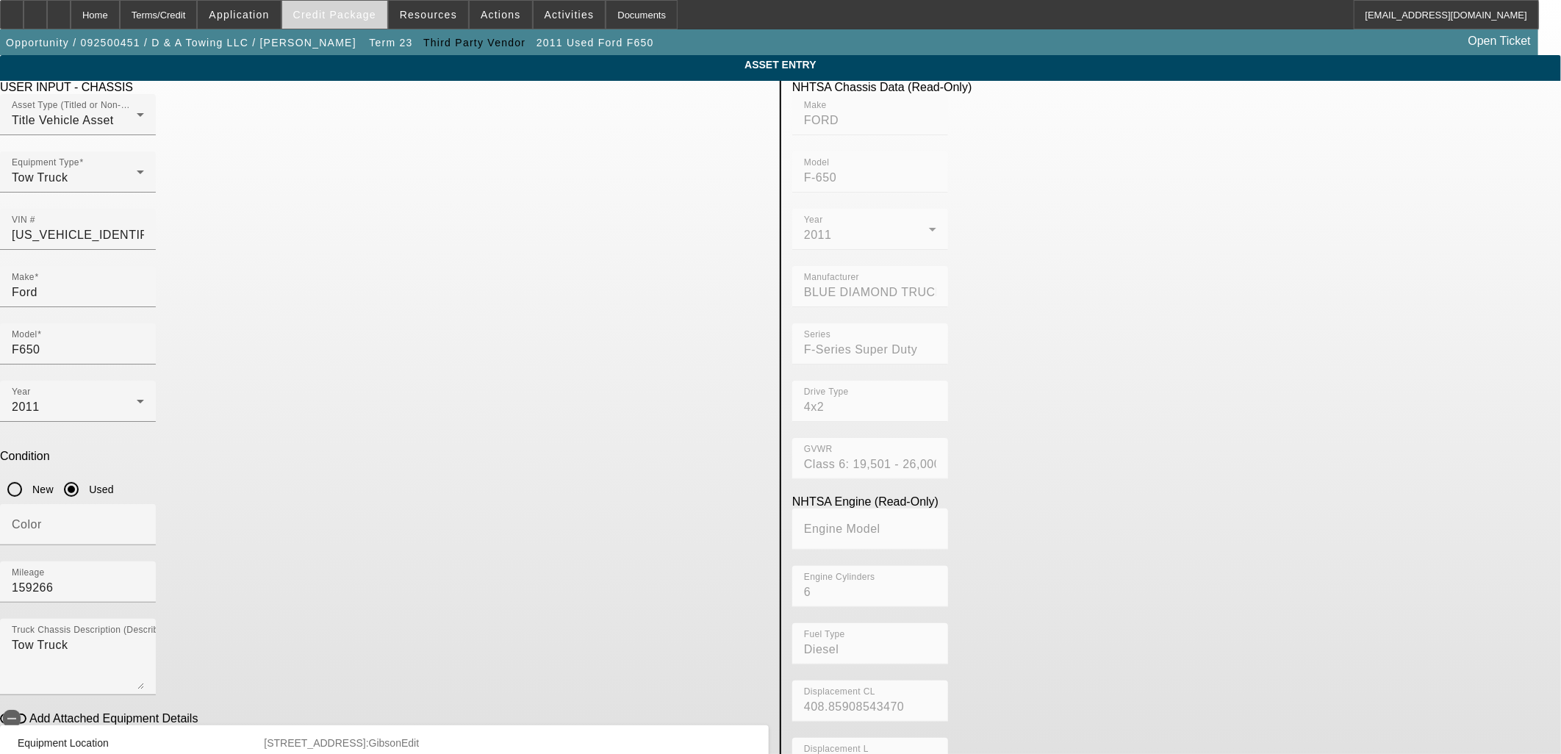
click at [332, 18] on span "Credit Package" at bounding box center [334, 15] width 83 height 12
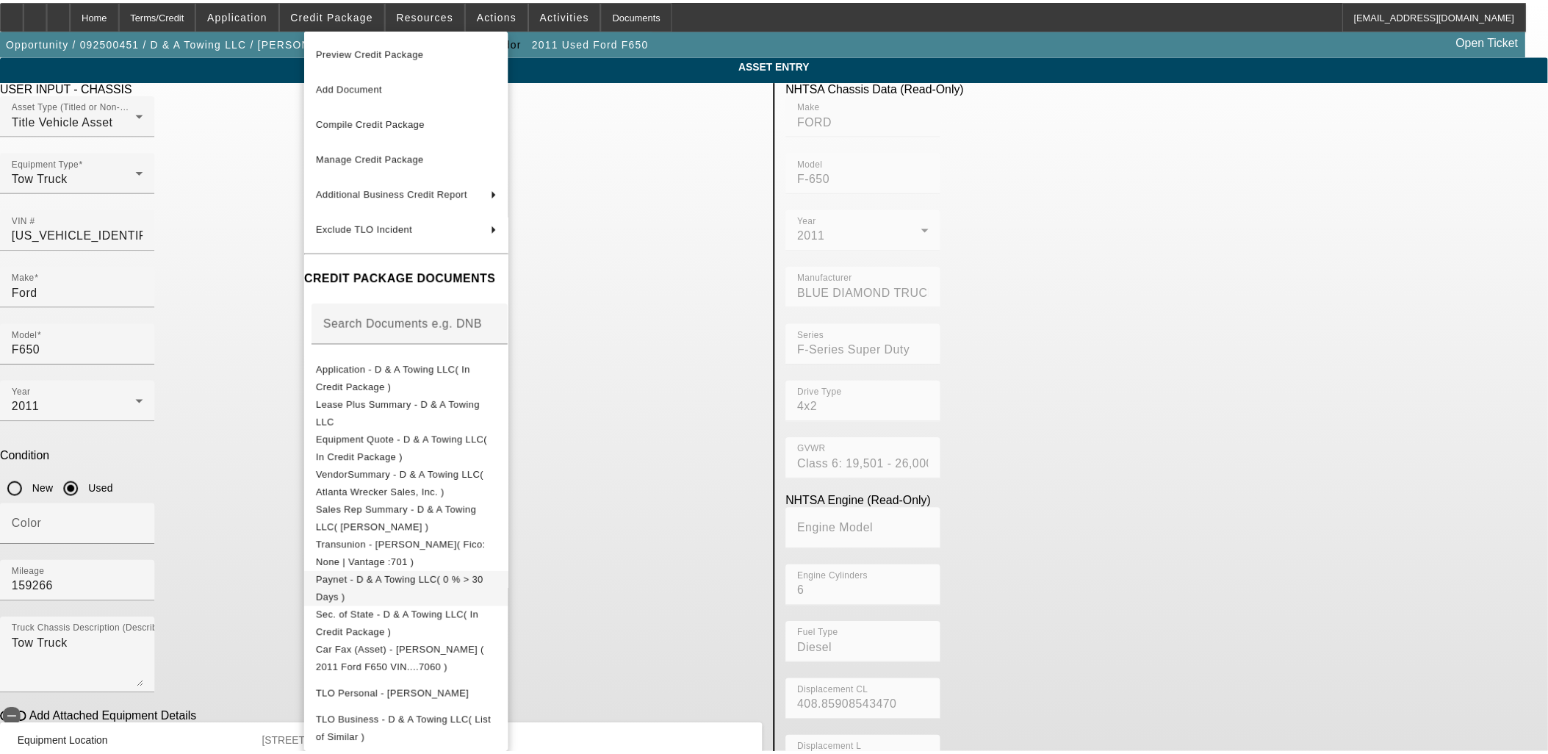
scroll to position [218, 0]
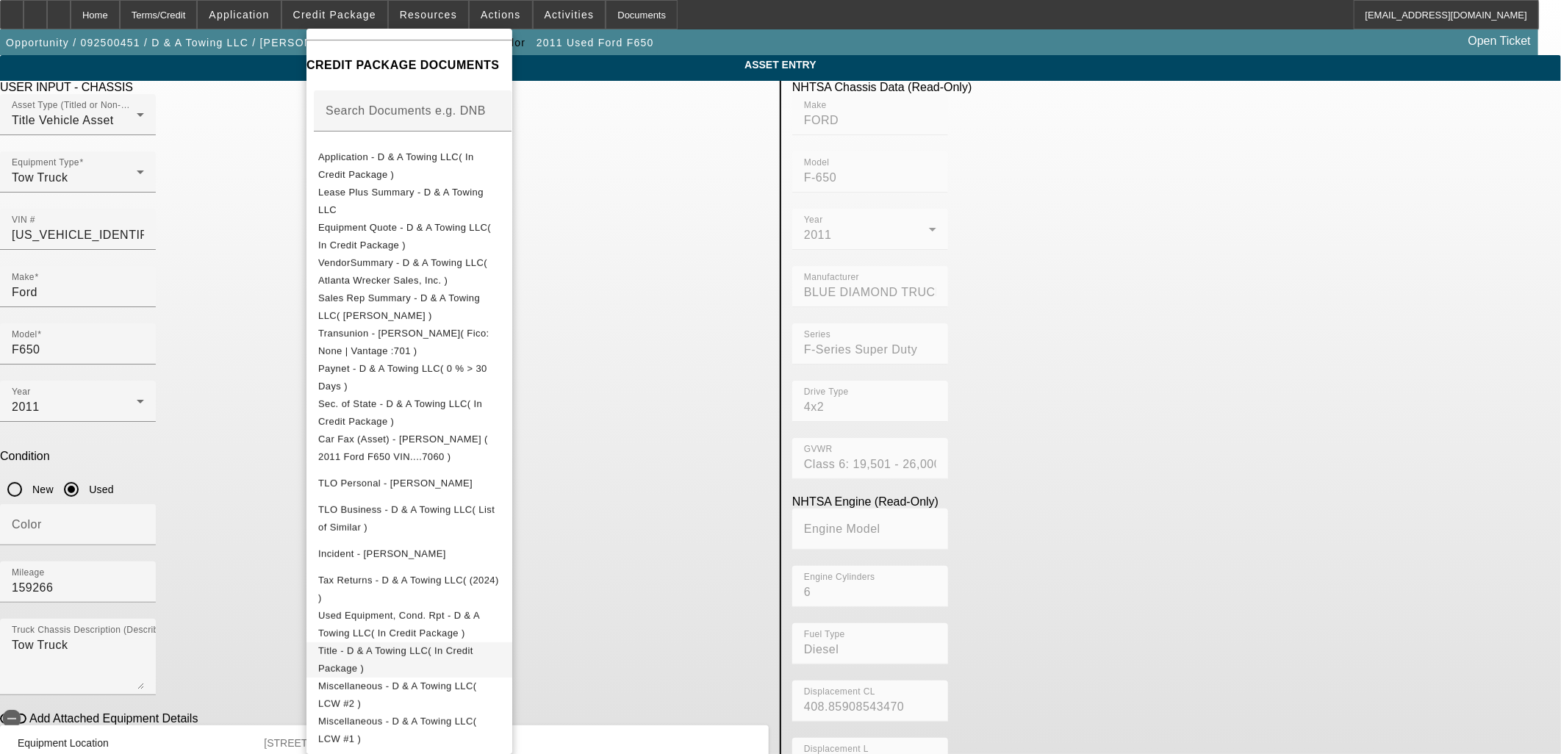
click at [420, 654] on span "Title - D & A Towing LLC( In Credit Package )" at bounding box center [409, 658] width 182 height 35
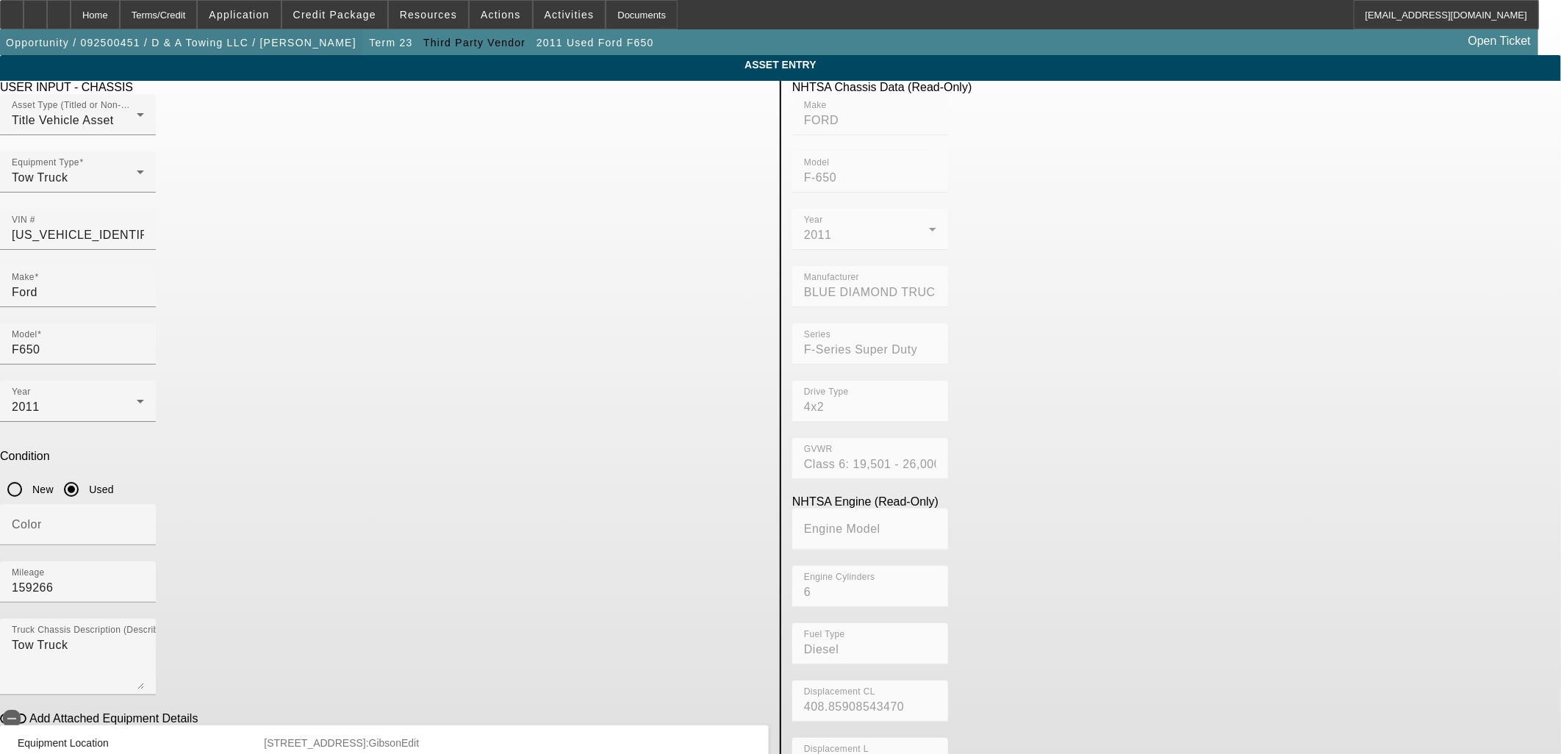
click at [265, 40] on span "Opportunity / 092500451 / D & A Towing LLC / Mason, Dennis" at bounding box center [181, 43] width 350 height 12
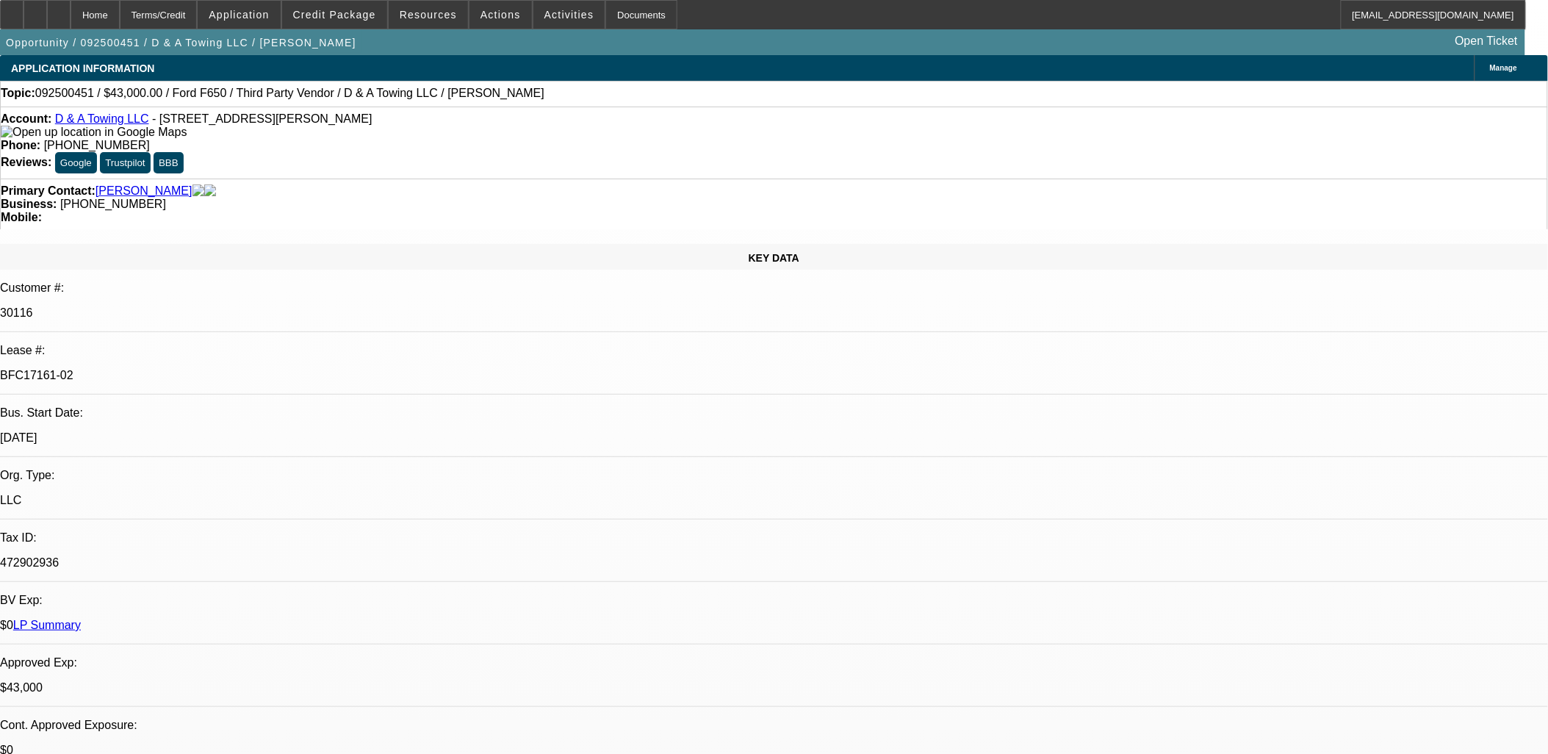
select select "0"
select select "3"
select select "0"
select select "6"
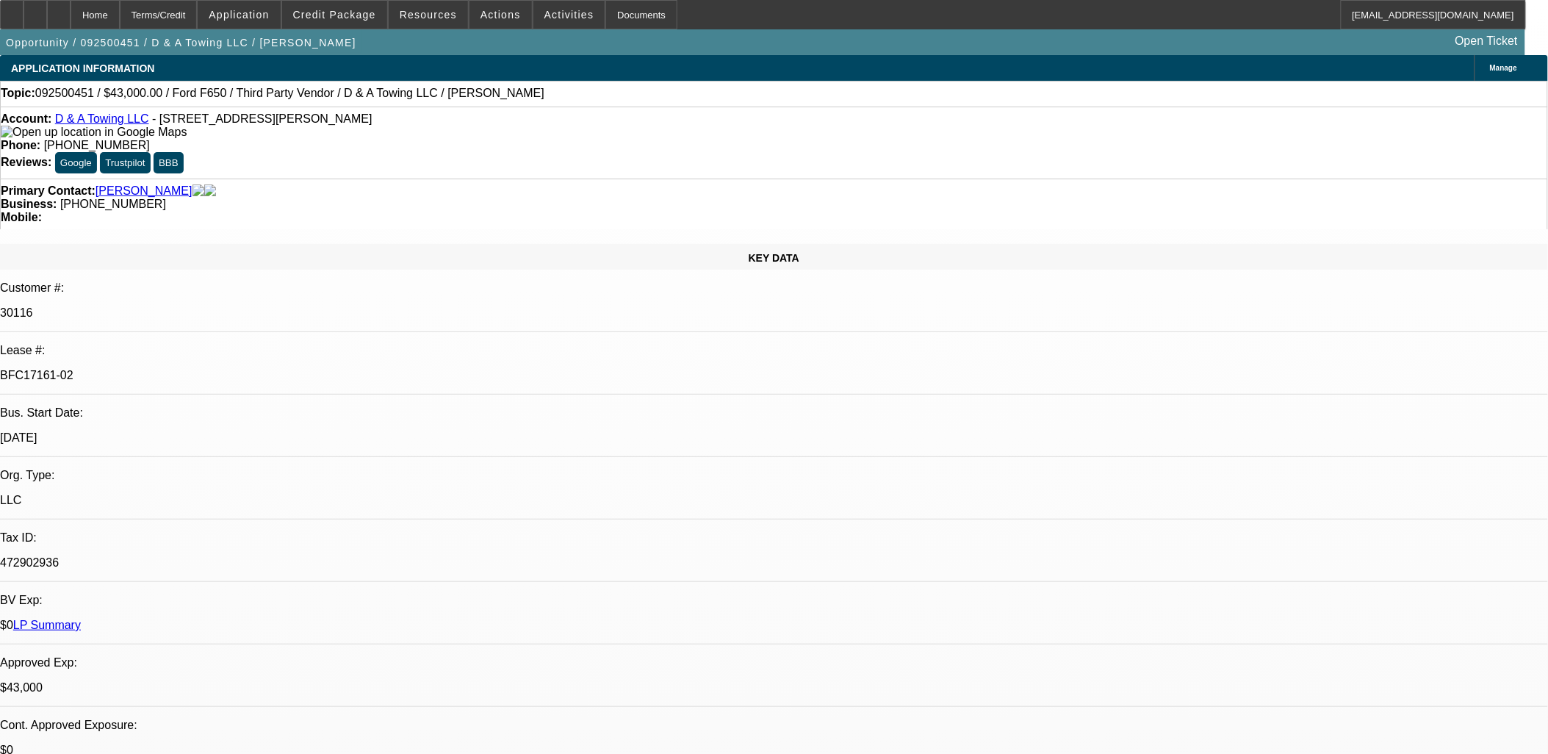
select select "0"
select select "3"
select select "0.2"
select select "17"
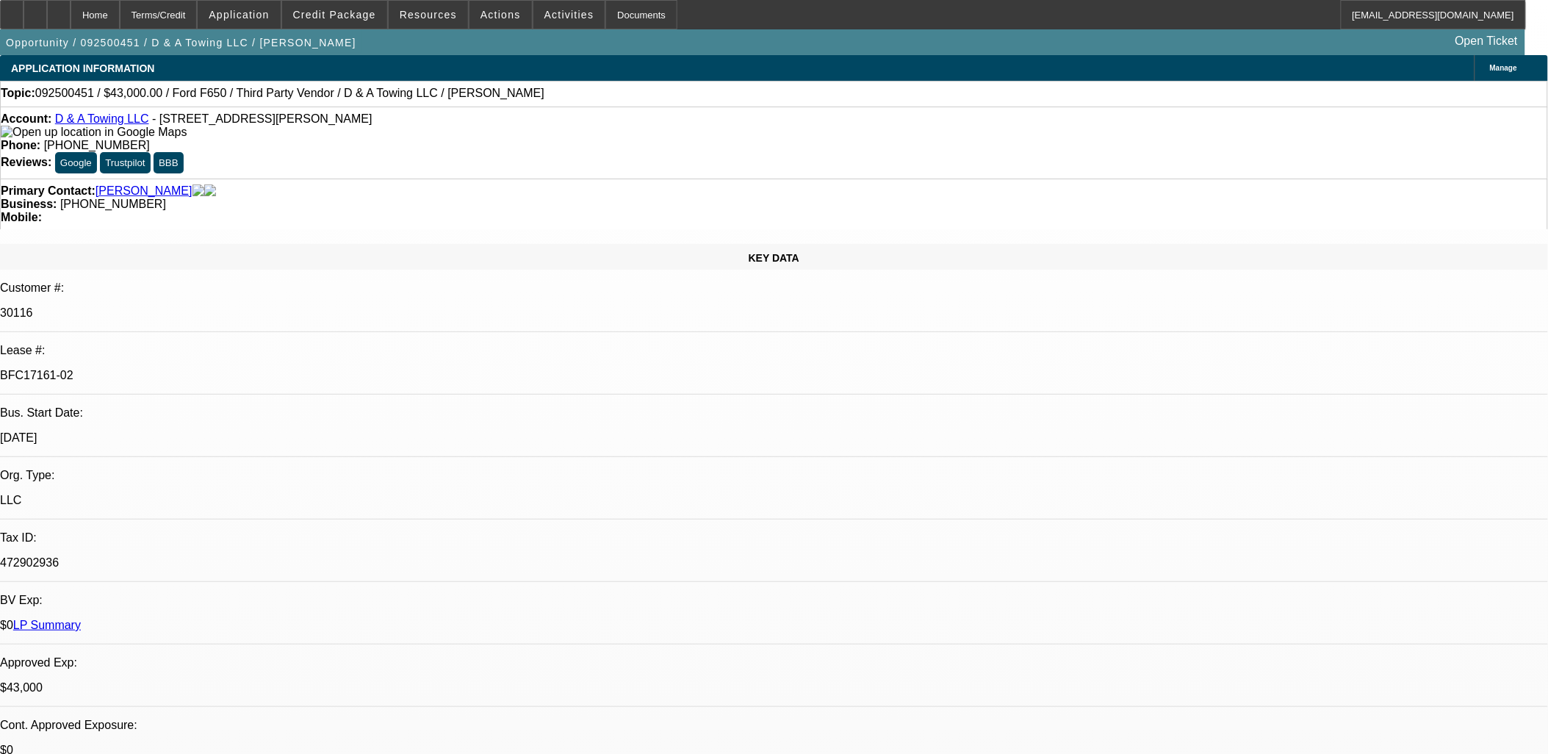
select select "0"
select select "3"
select select "0.15"
select select "16"
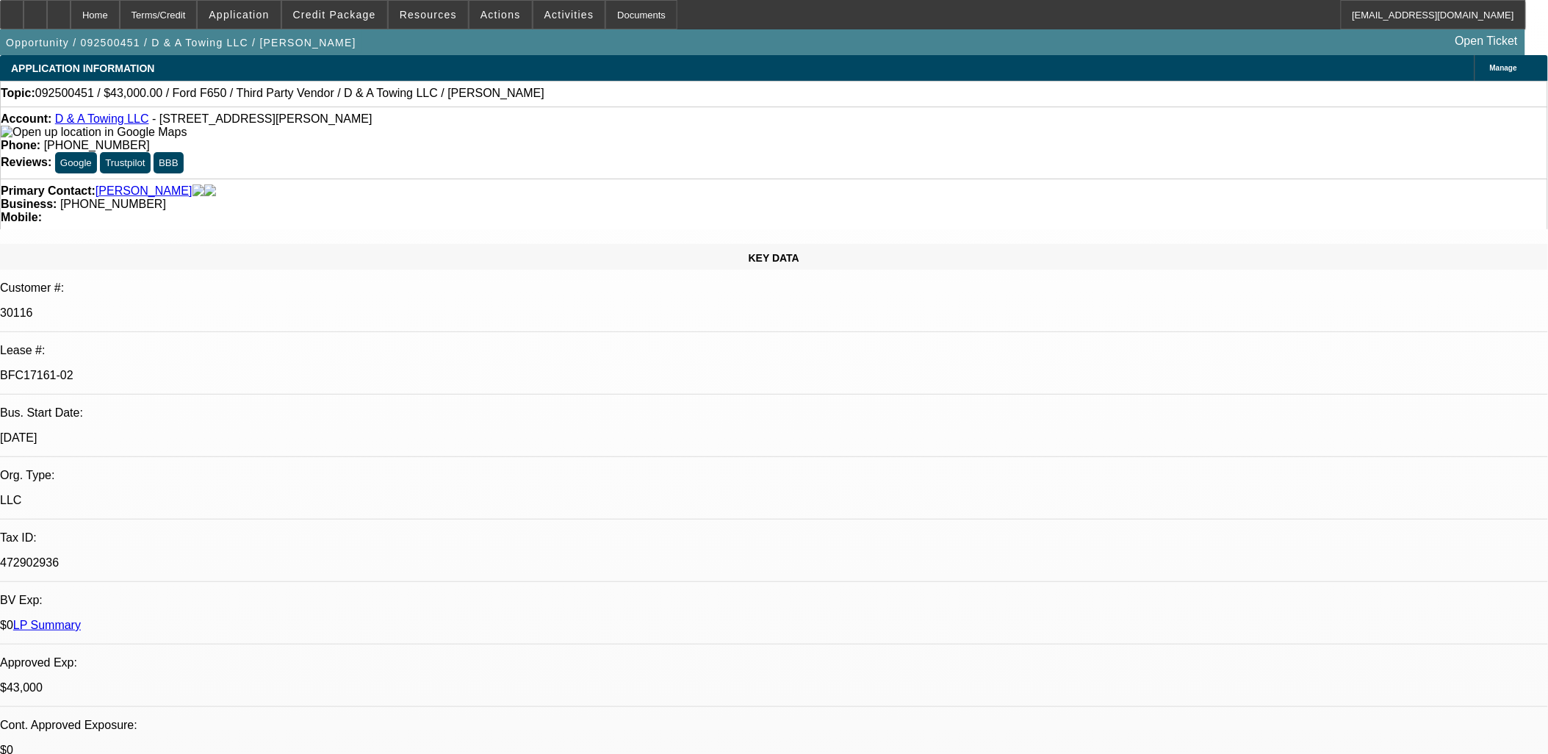
select select "0"
select select "3"
select select "0.1"
select select "4"
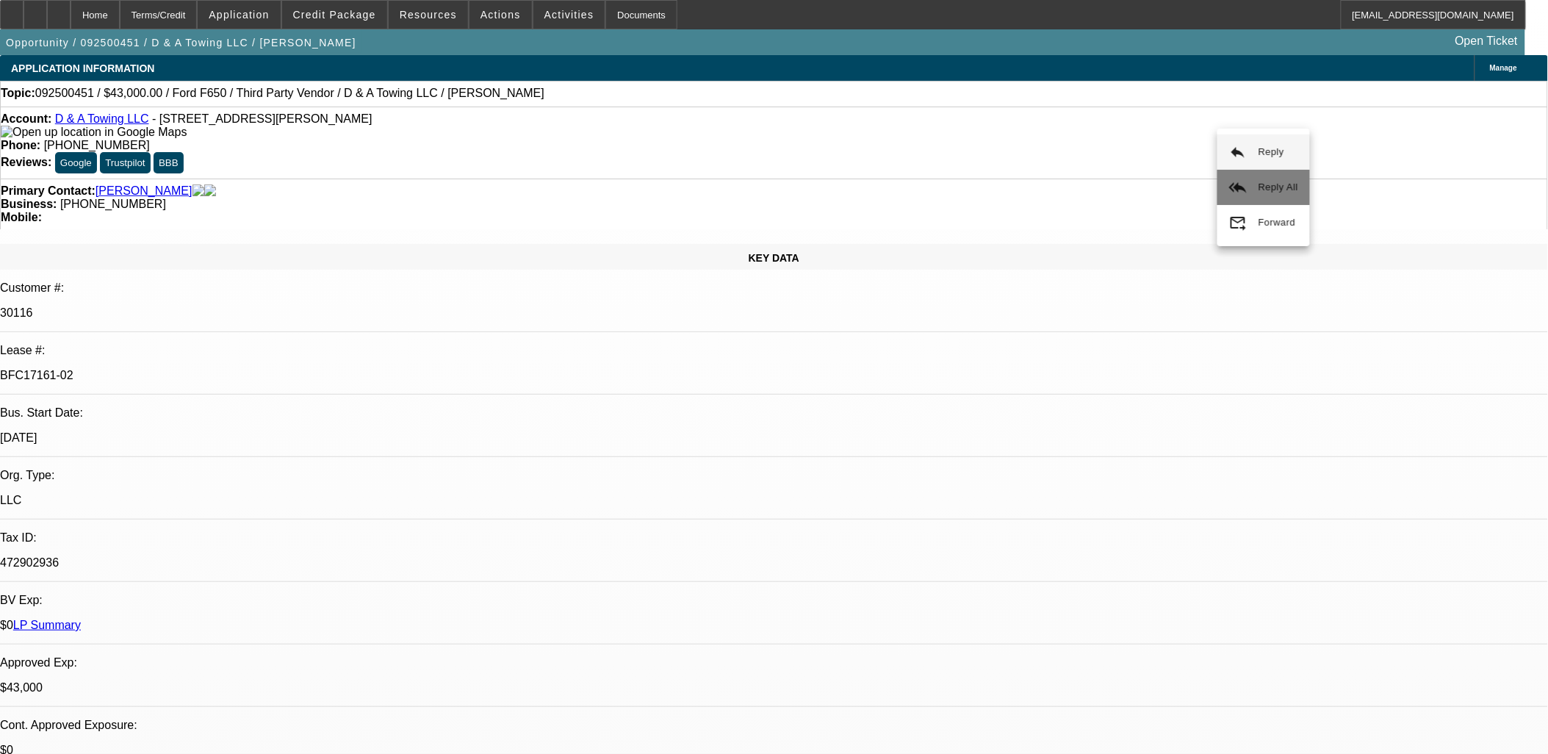
click at [1228, 182] on button "reply_all Reply All" at bounding box center [1264, 187] width 93 height 35
